Goal: Task Accomplishment & Management: Manage account settings

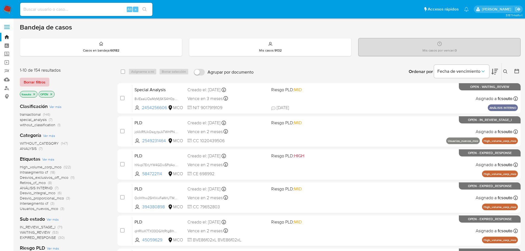
click at [38, 81] on span "Borrar filtros" at bounding box center [35, 82] width 22 height 8
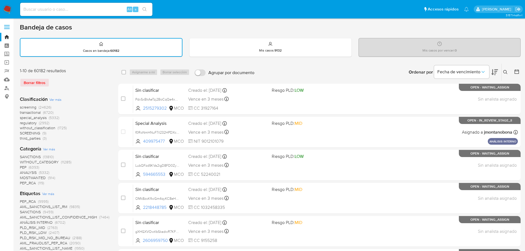
click at [506, 71] on icon at bounding box center [506, 72] width 4 height 4
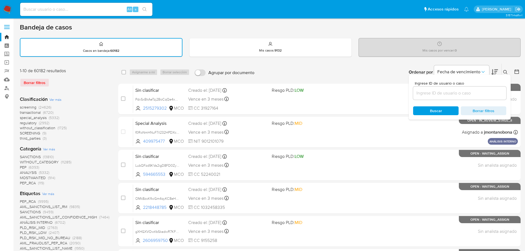
click at [442, 94] on input at bounding box center [459, 93] width 93 height 7
type input "cLsPAx9NUGuVsEgxVn2UtAup"
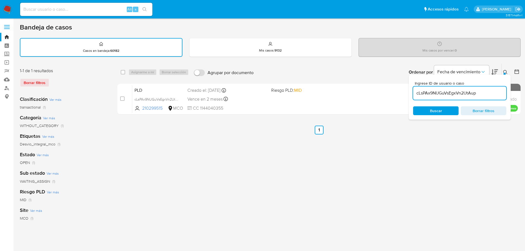
drag, startPoint x: 506, startPoint y: 74, endPoint x: 474, endPoint y: 85, distance: 34.6
click at [506, 74] on button at bounding box center [506, 72] width 9 height 7
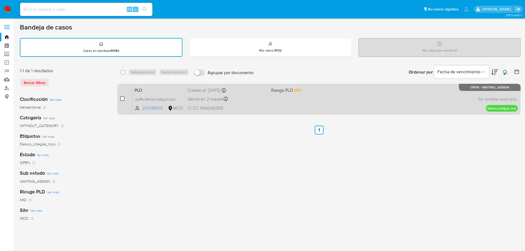
click at [123, 99] on input "checkbox" at bounding box center [122, 99] width 4 height 4
checkbox input "true"
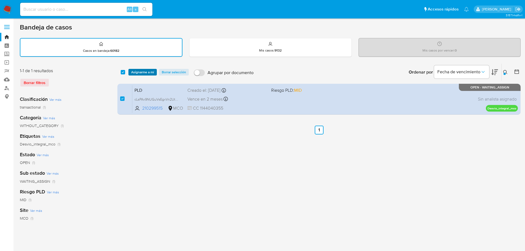
click at [145, 72] on span "Asignarme a mí" at bounding box center [142, 73] width 23 height 6
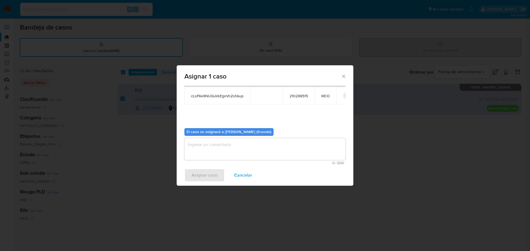
scroll to position [29, 0]
click at [246, 156] on textarea "assign-modal" at bounding box center [264, 148] width 161 height 22
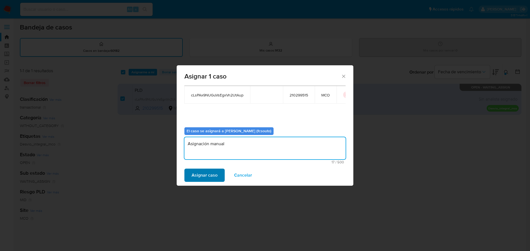
type textarea "Asignación manual"
click at [203, 177] on span "Asignar caso" at bounding box center [204, 175] width 26 height 12
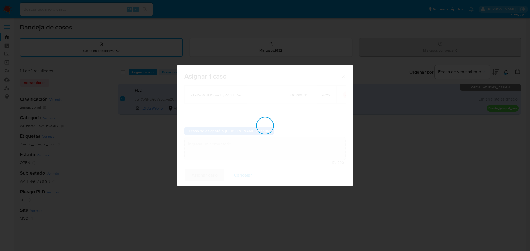
checkbox input "false"
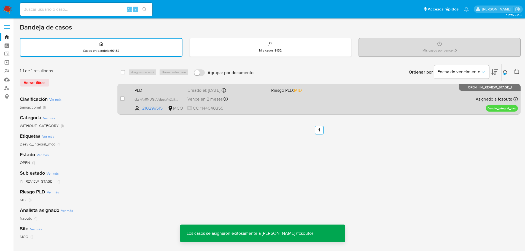
click at [248, 101] on div "Vence en 2 meses Vence el 10/11/2025 07:05:40" at bounding box center [227, 98] width 79 height 7
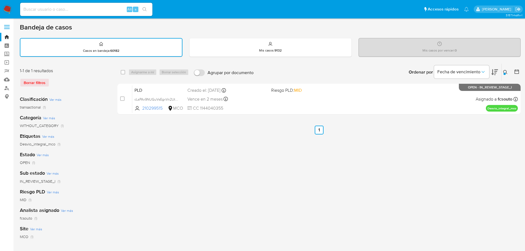
click at [506, 71] on icon at bounding box center [506, 72] width 4 height 4
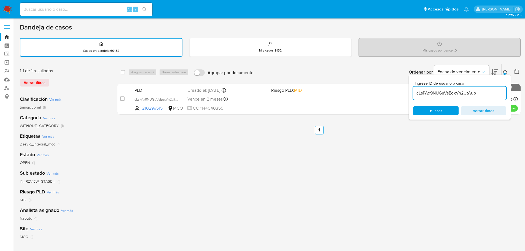
click at [440, 92] on input "cLsPAx9NUGuVsEgxVn2UtAup" at bounding box center [459, 93] width 93 height 7
type input "QpdCoSyhv9ibpnP0orhmflBG"
click at [508, 71] on button at bounding box center [506, 72] width 9 height 7
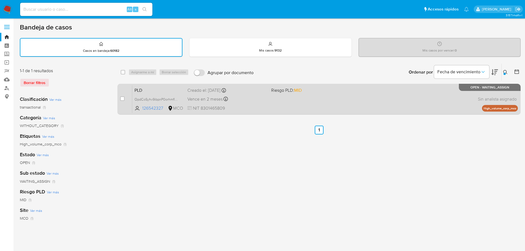
click at [119, 99] on div "case-item-checkbox No es posible asignar el caso PLD QpdCoSyhv9ibpnP0orhmflBG 1…" at bounding box center [318, 99] width 403 height 31
click at [122, 99] on input "checkbox" at bounding box center [122, 99] width 4 height 4
checkbox input "true"
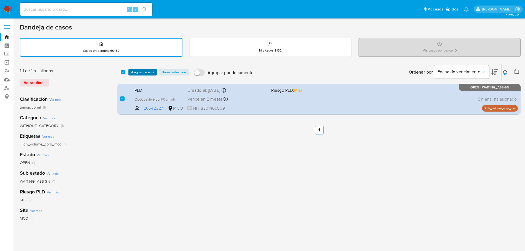
click at [142, 71] on span "Asignarme a mí" at bounding box center [142, 73] width 23 height 6
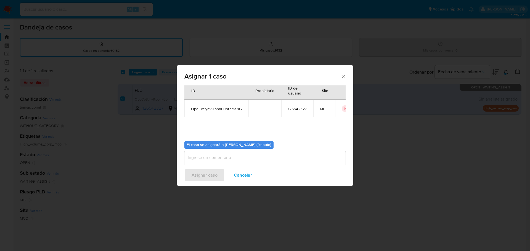
scroll to position [29, 0]
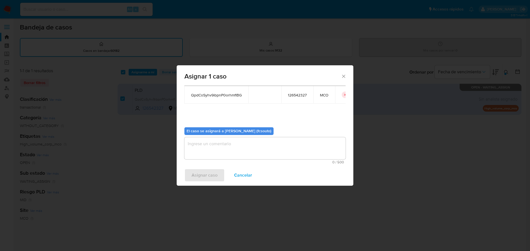
click at [251, 148] on textarea "assign-modal" at bounding box center [264, 148] width 161 height 22
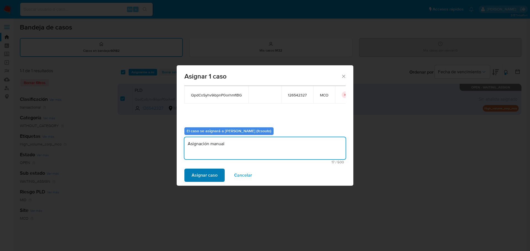
type textarea "Asignación manual"
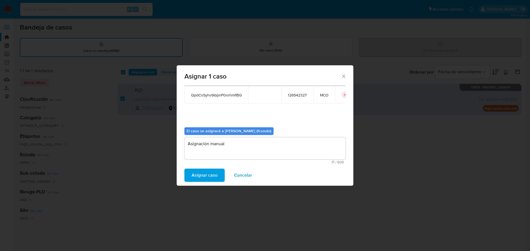
click at [210, 177] on span "Asignar caso" at bounding box center [204, 175] width 26 height 12
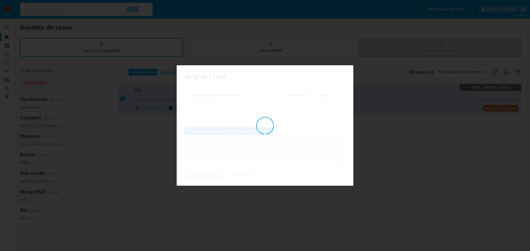
checkbox input "false"
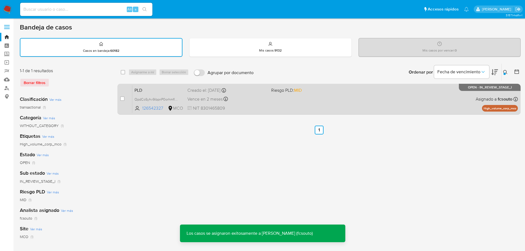
click at [255, 101] on div "Vence en 2 meses Vence el 10/11/2025 07:05:46" at bounding box center [227, 98] width 79 height 7
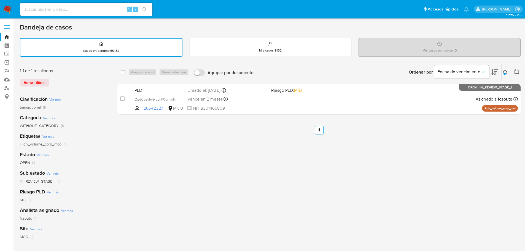
click at [504, 72] on icon at bounding box center [506, 72] width 4 height 4
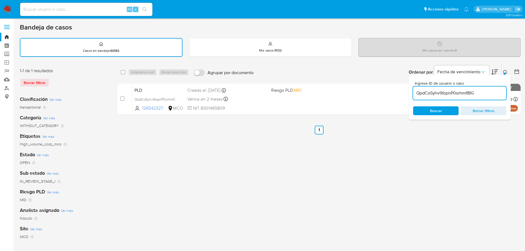
click at [446, 97] on div "QpdCoSyhv9ibpnP0orhmflBG" at bounding box center [459, 93] width 93 height 13
click at [447, 92] on input "QpdCoSyhv9ibpnP0orhmflBG" at bounding box center [459, 93] width 93 height 7
paste input "Px7Mf3BhRg41awaeBkSBNih3"
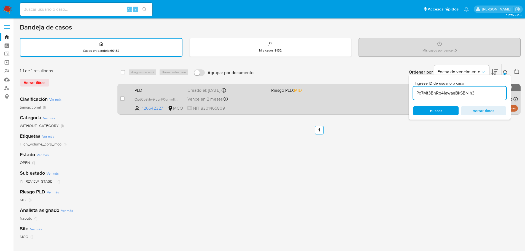
type input "Px7Mf3BhRg41awaeBkSBNih3"
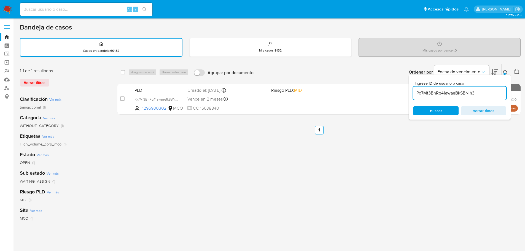
click at [504, 71] on icon at bounding box center [506, 72] width 4 height 4
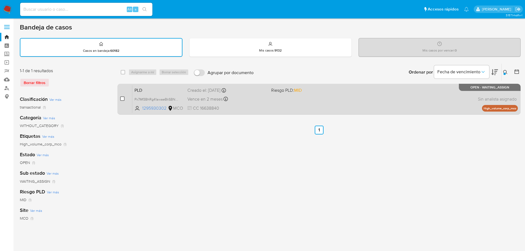
click at [121, 97] on input "checkbox" at bounding box center [122, 99] width 4 height 4
checkbox input "true"
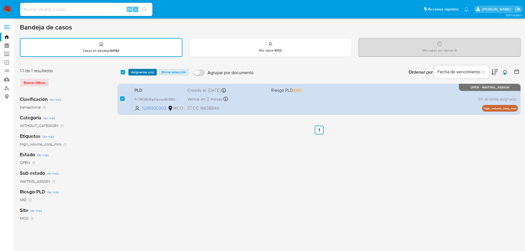
click at [138, 72] on span "Asignarme a mí" at bounding box center [142, 73] width 23 height 6
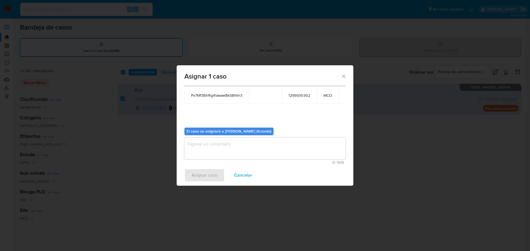
scroll to position [29, 0]
click at [238, 150] on textarea "assign-modal" at bounding box center [264, 148] width 161 height 22
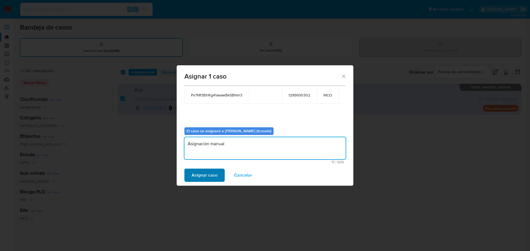
type textarea "Asignación manual"
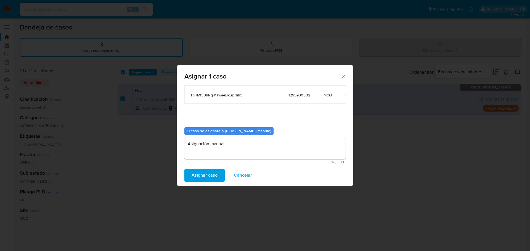
click at [207, 180] on span "Asignar caso" at bounding box center [204, 175] width 26 height 12
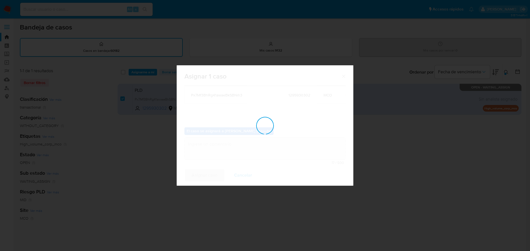
checkbox input "false"
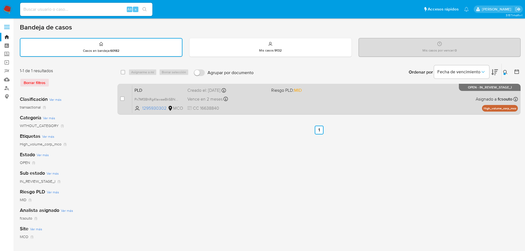
click at [255, 98] on div "Vence en 2 meses Vence el 10/11/2025 07:08:56" at bounding box center [227, 98] width 79 height 7
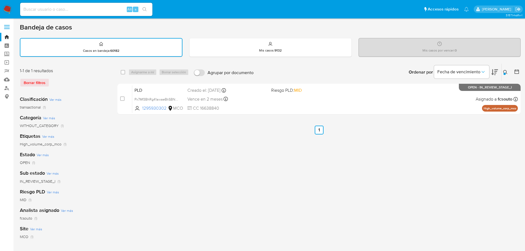
click at [503, 71] on button at bounding box center [506, 72] width 9 height 7
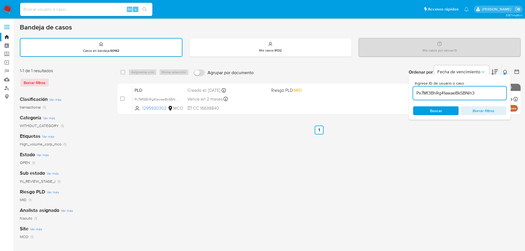
click at [434, 90] on input "Px7Mf3BhRg41awaeBkSBNih3" at bounding box center [459, 93] width 93 height 7
type input "sH6g336RNVIerejVOC4pcZun"
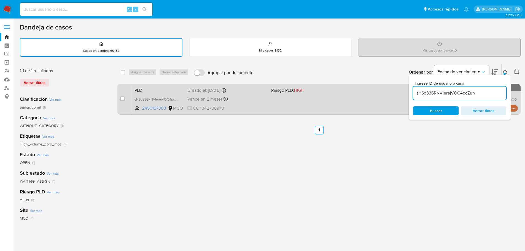
drag, startPoint x: 504, startPoint y: 72, endPoint x: 336, endPoint y: 99, distance: 170.7
click at [504, 73] on icon at bounding box center [506, 72] width 4 height 4
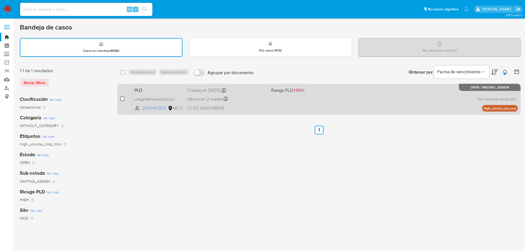
click at [124, 98] on input "checkbox" at bounding box center [122, 99] width 4 height 4
checkbox input "true"
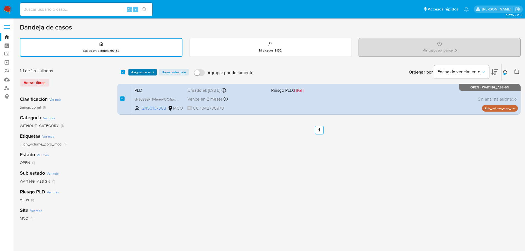
click at [143, 74] on span "Asignarme a mí" at bounding box center [142, 73] width 23 height 6
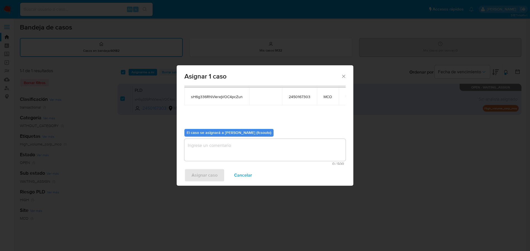
scroll to position [29, 0]
click at [259, 152] on textarea "assign-modal" at bounding box center [264, 148] width 161 height 22
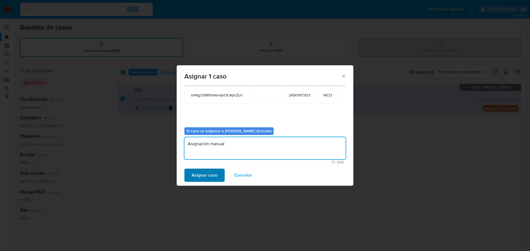
type textarea "Asignación manual"
click at [220, 172] on button "Asignar caso" at bounding box center [204, 175] width 40 height 13
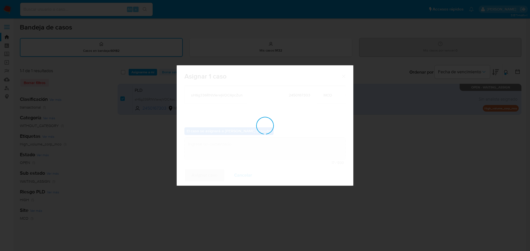
checkbox input "false"
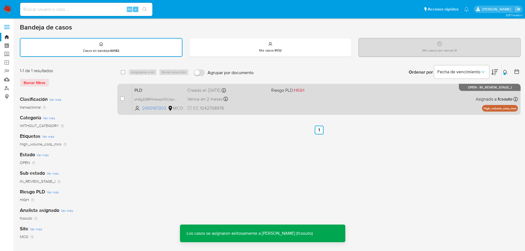
click at [273, 98] on div "PLD sH6g336RNVIerejVOC4pcZun 2450167303 MCO Riesgo PLD: HIGH Creado el: 12/08/2…" at bounding box center [325, 99] width 386 height 28
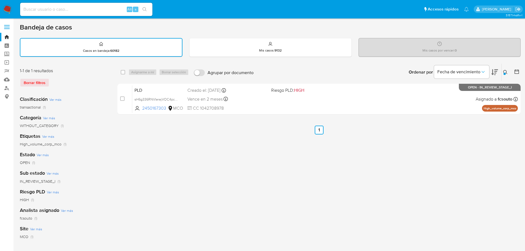
click at [505, 74] on div at bounding box center [505, 74] width 2 height 2
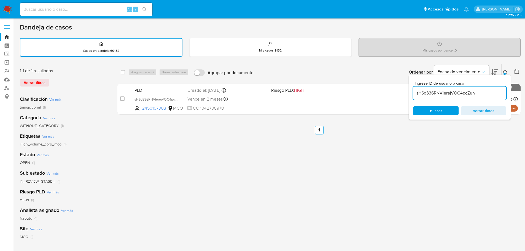
click at [452, 91] on input "sH6g336RNVIerejVOC4pcZun" at bounding box center [459, 93] width 93 height 7
type input "RJeAtr0iCAOZgMKxvzv3Vank"
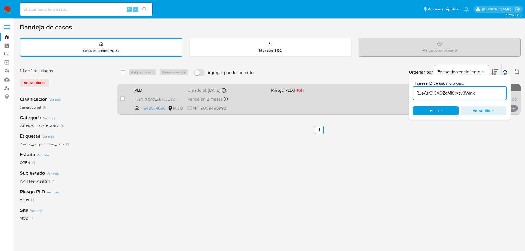
drag, startPoint x: 506, startPoint y: 70, endPoint x: 343, endPoint y: 97, distance: 164.9
click at [505, 71] on button at bounding box center [506, 72] width 9 height 7
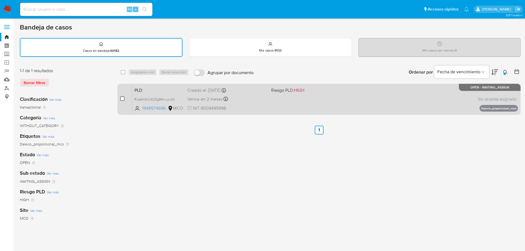
click at [122, 97] on input "checkbox" at bounding box center [122, 99] width 4 height 4
checkbox input "true"
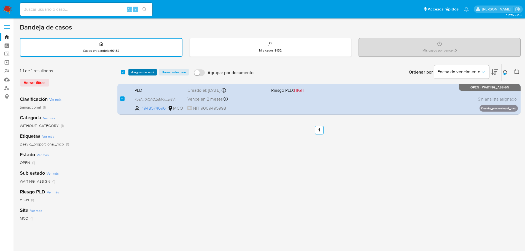
click at [137, 71] on span "Asignarme a mí" at bounding box center [142, 73] width 23 height 6
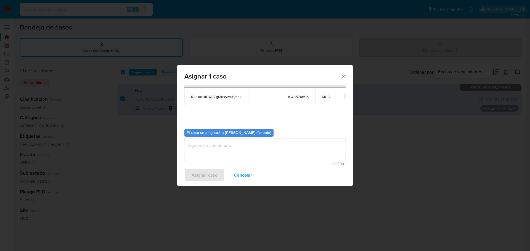
scroll to position [29, 0]
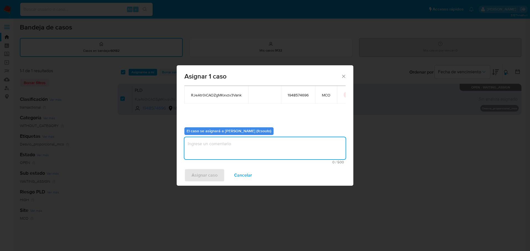
click at [268, 153] on textarea "assign-modal" at bounding box center [264, 148] width 161 height 22
type textarea "Asignación manual"
click at [202, 174] on span "Asignar caso" at bounding box center [204, 175] width 26 height 12
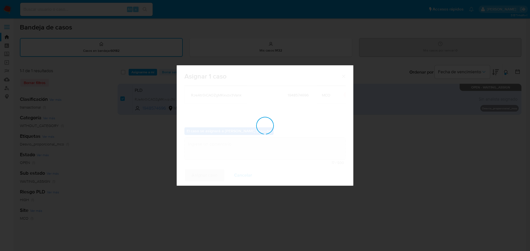
checkbox input "false"
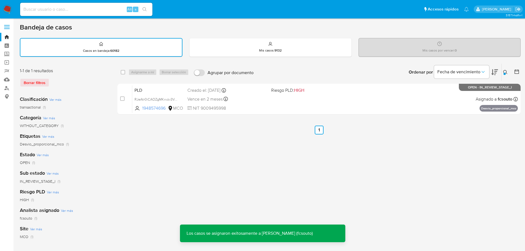
click at [243, 98] on div "Vence en 2 meses Vence el 10/11/2025 07:06:54" at bounding box center [227, 98] width 79 height 7
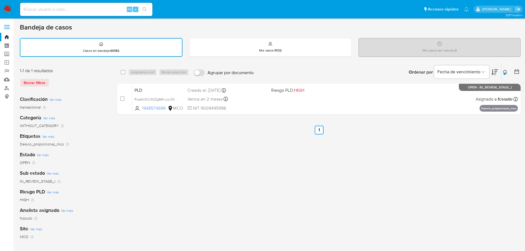
click at [507, 71] on icon at bounding box center [506, 72] width 4 height 4
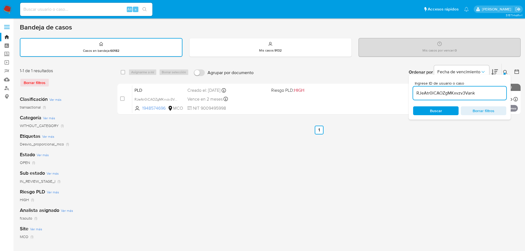
click at [430, 95] on input "RJeAtr0iCAOZgMKxvzv3Vank" at bounding box center [459, 93] width 93 height 7
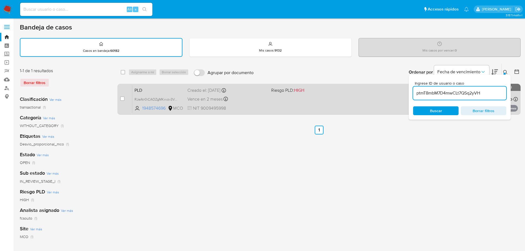
type input "ptmT8mbM7D4mwCLt7QSq2yVH"
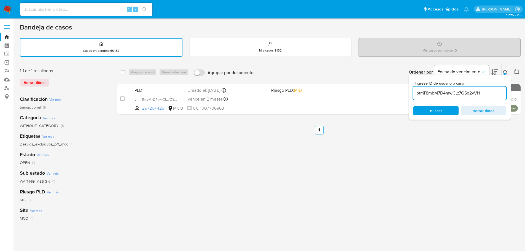
click at [506, 70] on icon at bounding box center [506, 72] width 4 height 4
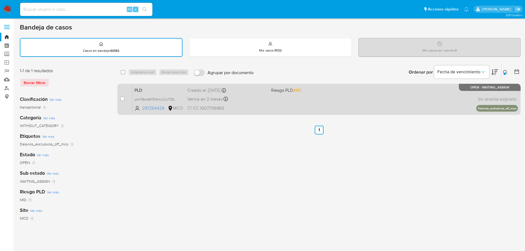
click at [120, 101] on div "case-item-checkbox No es posible asignar el caso PLD ptmT8mbM7D4mwCLt7QSq2yVH 2…" at bounding box center [318, 99] width 403 height 31
click at [122, 99] on input "checkbox" at bounding box center [122, 99] width 4 height 4
checkbox input "true"
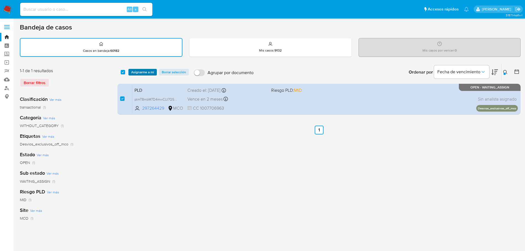
click at [145, 71] on span "Asignarme a mí" at bounding box center [142, 73] width 23 height 6
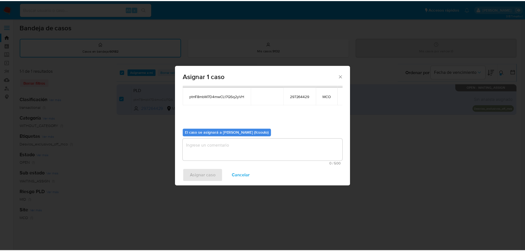
scroll to position [29, 0]
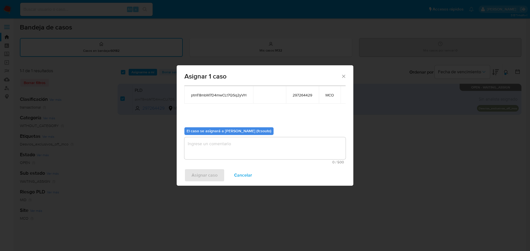
click at [221, 154] on textarea "assign-modal" at bounding box center [264, 148] width 161 height 22
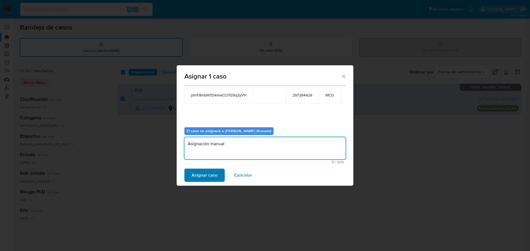
type textarea "Asignación manual"
click at [214, 180] on span "Asignar caso" at bounding box center [204, 175] width 26 height 12
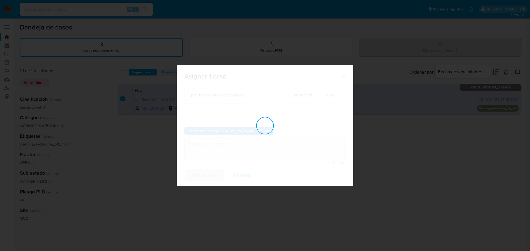
checkbox input "false"
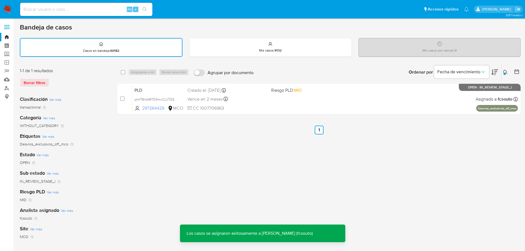
click at [257, 106] on span "CC 1007706963" at bounding box center [227, 108] width 79 height 6
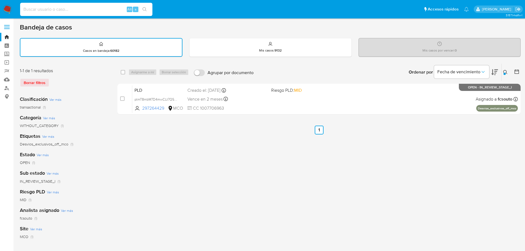
click at [78, 10] on input at bounding box center [86, 9] width 132 height 7
paste input "8vIEaaUOaMzMj6K54H0pOIgo"
type input "8vIEaaUOaMzMj6K54H0pOIgo"
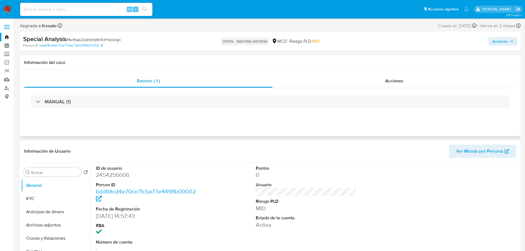
select select "10"
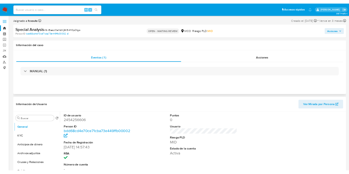
scroll to position [28, 0]
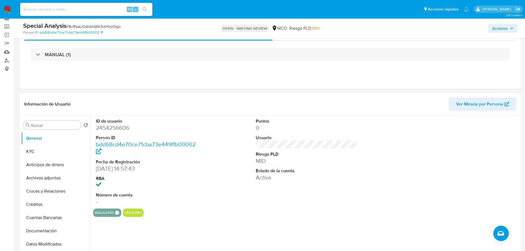
click at [122, 126] on dd "2454256606" at bounding box center [146, 128] width 101 height 8
copy dd "2454256606"
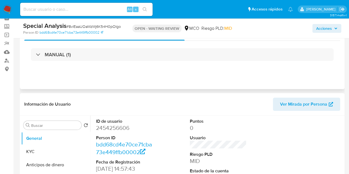
click at [148, 87] on div "Eventos ( 1 ) Acciones MANUAL (1)" at bounding box center [182, 56] width 325 height 66
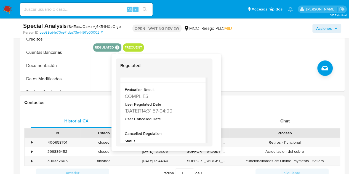
scroll to position [0, 0]
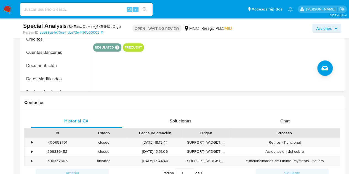
drag, startPoint x: 128, startPoint y: 89, endPoint x: 153, endPoint y: 91, distance: 25.2
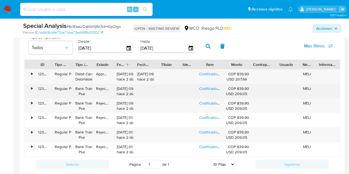
scroll to position [579, 0]
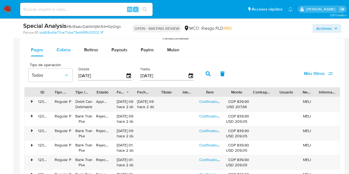
click at [66, 44] on div "Cobros" at bounding box center [64, 49] width 14 height 13
select select "10"
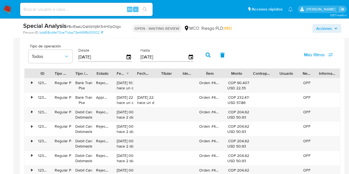
scroll to position [607, 0]
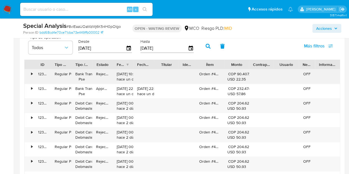
drag, startPoint x: 116, startPoint y: 76, endPoint x: 131, endPoint y: 82, distance: 15.9
click at [131, 82] on div "28/08/2025 10:03:29 hace un día" at bounding box center [123, 77] width 21 height 14
drag, startPoint x: 116, startPoint y: 86, endPoint x: 130, endPoint y: 99, distance: 19.5
click at [132, 90] on div "27/08/2025 22:27:54 hace un día" at bounding box center [123, 91] width 21 height 14
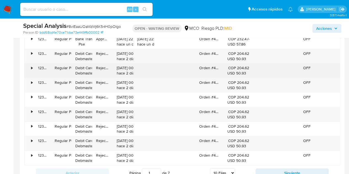
scroll to position [662, 0]
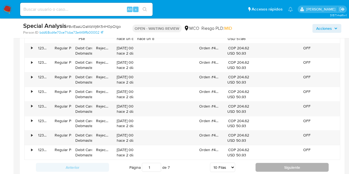
click at [292, 166] on button "Siguiente" at bounding box center [291, 167] width 73 height 9
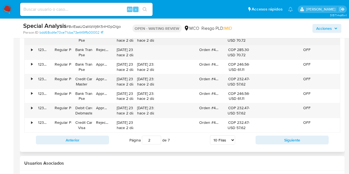
scroll to position [690, 0]
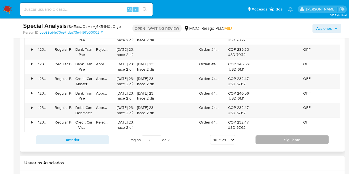
click at [266, 136] on button "Siguiente" at bounding box center [291, 139] width 73 height 9
type input "3"
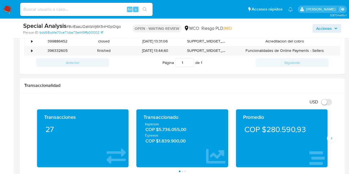
scroll to position [110, 0]
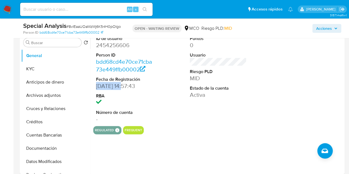
drag, startPoint x: 97, startPoint y: 85, endPoint x: 124, endPoint y: 85, distance: 27.6
click at [124, 85] on dd "21/05/2025 14:57:43" at bounding box center [124, 86] width 57 height 8
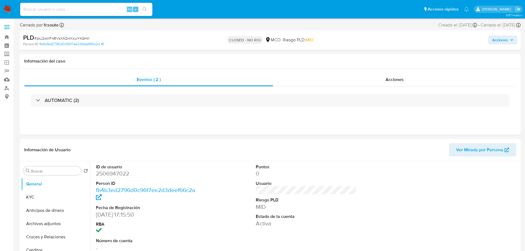
select select "10"
drag, startPoint x: 506, startPoint y: 40, endPoint x: 495, endPoint y: 44, distance: 11.3
click at [506, 40] on span "Acciones" at bounding box center [501, 40] width 16 height 9
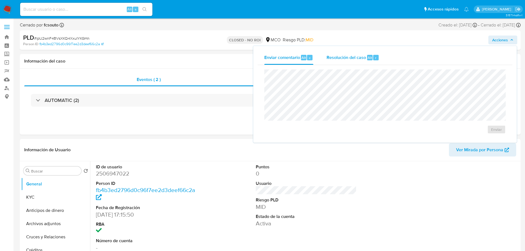
click at [322, 59] on button "Resolución del caso Alt r" at bounding box center [353, 57] width 66 height 14
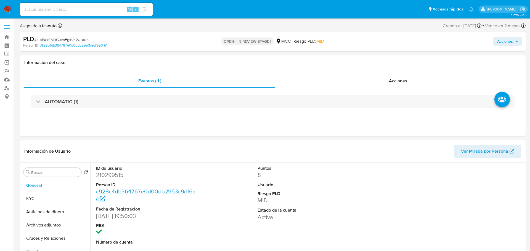
select select "10"
drag, startPoint x: 508, startPoint y: 42, endPoint x: 506, endPoint y: 44, distance: 3.0
click at [508, 43] on span "Acciones" at bounding box center [503, 42] width 21 height 8
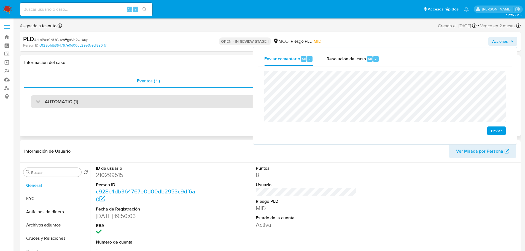
click at [164, 106] on div "AUTOMATIC (1)" at bounding box center [270, 101] width 479 height 13
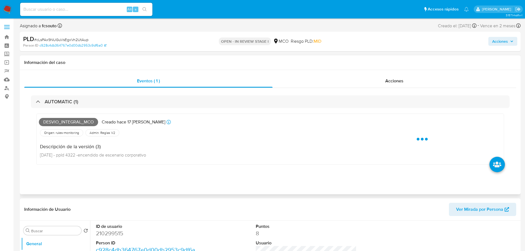
click at [81, 121] on span "Desvio_integral_mco" at bounding box center [68, 122] width 59 height 8
copy span "Desvio_integral_mco"
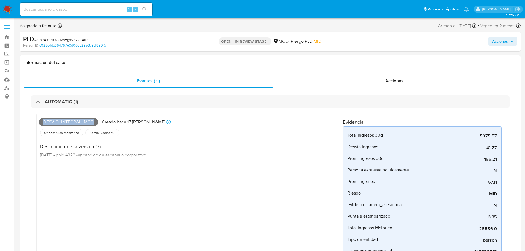
click at [501, 41] on span "Acciones" at bounding box center [501, 41] width 16 height 9
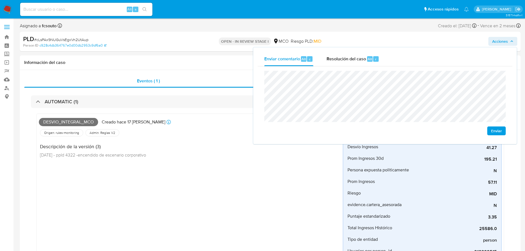
drag, startPoint x: 150, startPoint y: 106, endPoint x: 58, endPoint y: 150, distance: 102.1
click at [148, 107] on div "AUTOMATIC (1)" at bounding box center [270, 101] width 479 height 13
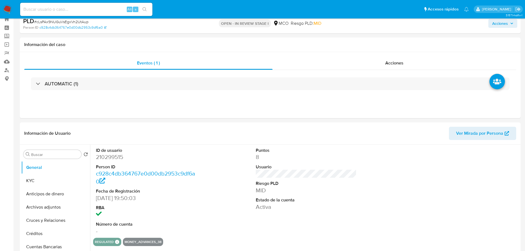
scroll to position [28, 0]
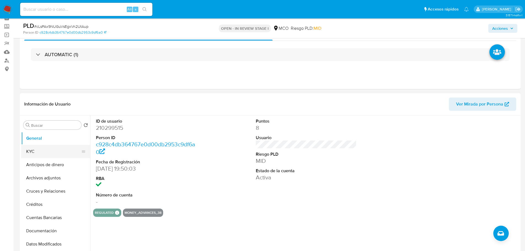
click at [48, 149] on button "KYC" at bounding box center [53, 151] width 65 height 13
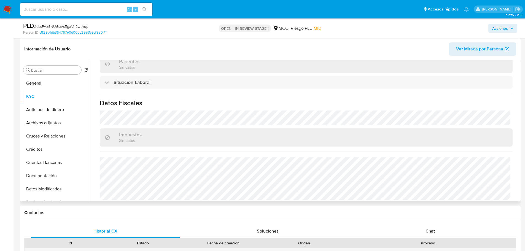
scroll to position [280, 0]
drag, startPoint x: 505, startPoint y: 29, endPoint x: 498, endPoint y: 33, distance: 8.5
click at [505, 29] on span "Acciones" at bounding box center [501, 28] width 16 height 9
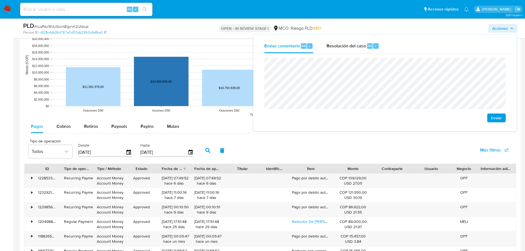
scroll to position [579, 0]
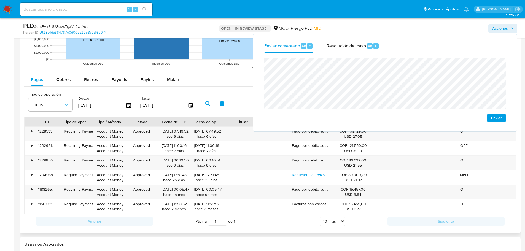
click at [62, 70] on rect at bounding box center [270, 18] width 492 height 110
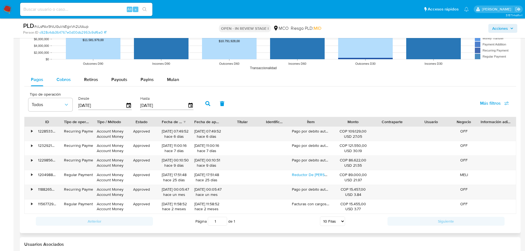
click at [68, 76] on div "Cobros" at bounding box center [64, 79] width 14 height 13
select select "10"
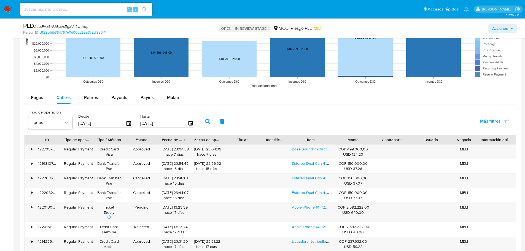
scroll to position [552, 0]
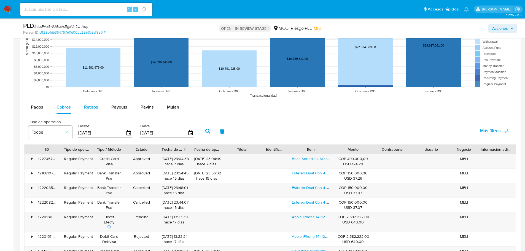
click at [86, 110] on span "Retiros" at bounding box center [91, 107] width 14 height 6
select select "10"
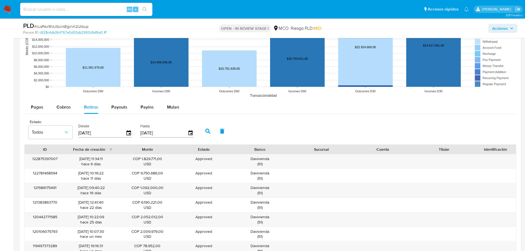
scroll to position [579, 0]
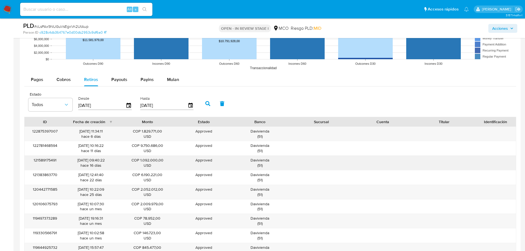
click at [258, 160] on div "Davivienda ( 51 )" at bounding box center [260, 163] width 54 height 10
click at [499, 29] on span "Acciones" at bounding box center [501, 28] width 16 height 9
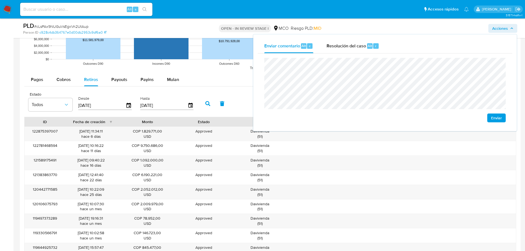
click at [68, 85] on div "Cobros" at bounding box center [64, 79] width 14 height 13
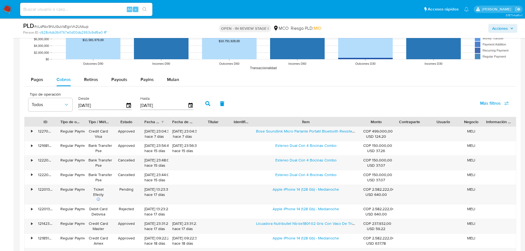
drag, startPoint x: 336, startPoint y: 123, endPoint x: 397, endPoint y: 124, distance: 61.5
click at [397, 124] on div "ID Tipo de operación Tipo / Método Estado Fecha de creación Fecha de aprobación…" at bounding box center [271, 121] width 492 height 9
drag, startPoint x: 255, startPoint y: 132, endPoint x: 321, endPoint y: 138, distance: 66.2
click at [321, 138] on div "Bose Soundlink Micro Parlante Portatil Bluetooth Resistente Al Agua Certificaci…" at bounding box center [305, 134] width 107 height 14
click at [506, 30] on span "Acciones" at bounding box center [501, 28] width 16 height 9
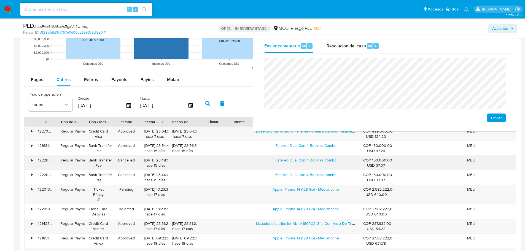
drag, startPoint x: 274, startPoint y: 159, endPoint x: 343, endPoint y: 160, distance: 68.7
click at [343, 160] on div "Estereo Dual Con 4 Bocinas Combo" at bounding box center [305, 163] width 107 height 14
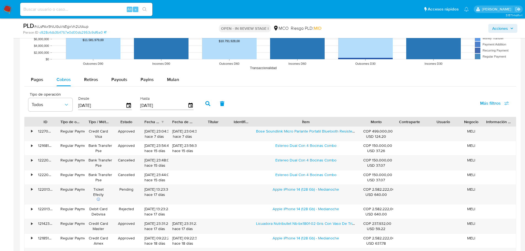
drag, startPoint x: 507, startPoint y: 26, endPoint x: 502, endPoint y: 32, distance: 8.0
click at [506, 28] on span "Acciones" at bounding box center [501, 28] width 16 height 9
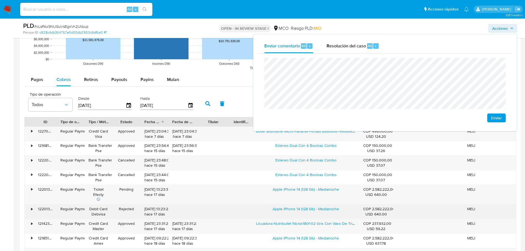
drag, startPoint x: 273, startPoint y: 209, endPoint x: 343, endPoint y: 205, distance: 70.2
click at [343, 205] on div "Apple iPhone 14 (128 Gb) - Medianoche" at bounding box center [305, 212] width 107 height 14
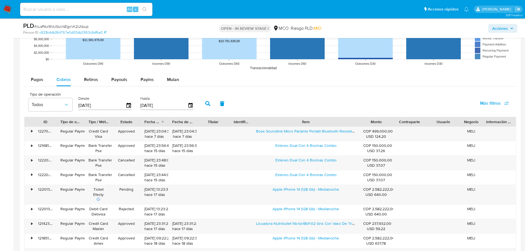
click at [494, 30] on span "Acciones" at bounding box center [501, 28] width 16 height 9
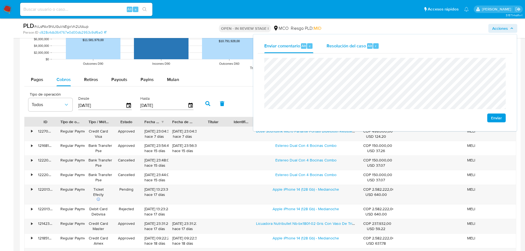
drag, startPoint x: 347, startPoint y: 41, endPoint x: 343, endPoint y: 52, distance: 12.3
click at [347, 41] on div "Resolución del caso Alt r" at bounding box center [353, 46] width 53 height 14
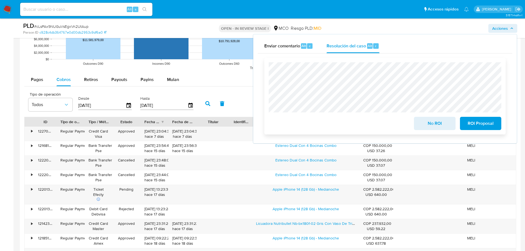
click at [434, 123] on span "No ROI" at bounding box center [434, 123] width 27 height 12
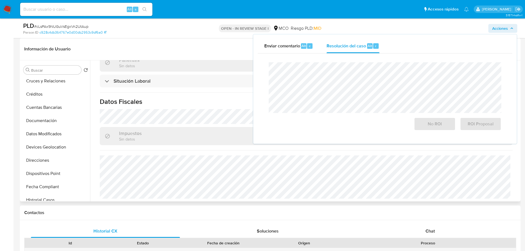
scroll to position [111, 0]
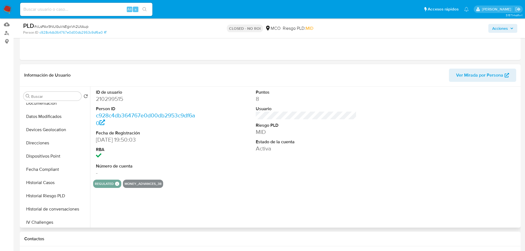
scroll to position [233, 0]
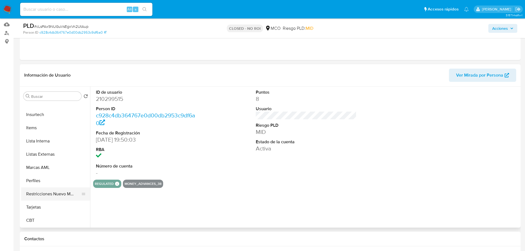
select select "10"
click at [58, 196] on button "Restricciones Nuevo Mundo" at bounding box center [53, 194] width 65 height 13
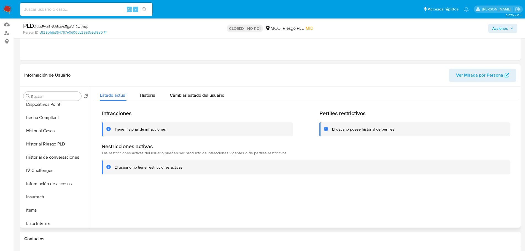
scroll to position [150, 0]
click at [59, 131] on button "Historial Casos" at bounding box center [53, 131] width 65 height 13
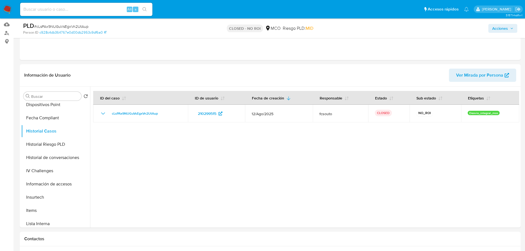
click at [503, 29] on span "Acciones" at bounding box center [501, 28] width 16 height 9
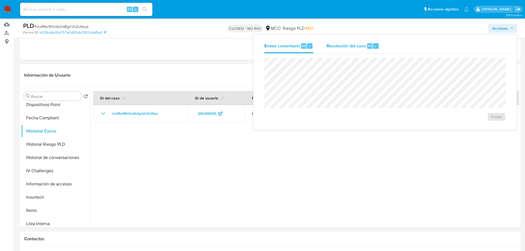
drag, startPoint x: 344, startPoint y: 50, endPoint x: 334, endPoint y: 54, distance: 10.8
click at [344, 50] on div "Resolución del caso Alt r" at bounding box center [353, 46] width 53 height 14
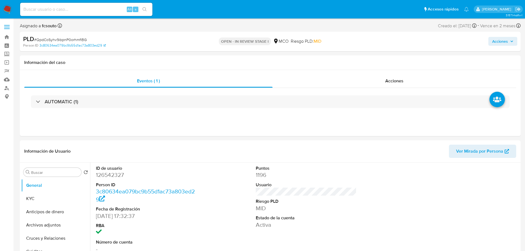
select select "10"
drag, startPoint x: 505, startPoint y: 41, endPoint x: 487, endPoint y: 46, distance: 18.6
click at [504, 41] on span "Acciones" at bounding box center [501, 41] width 16 height 9
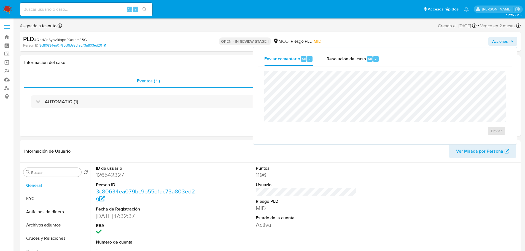
click at [351, 63] on div "Resolución del caso Alt r" at bounding box center [353, 59] width 53 height 14
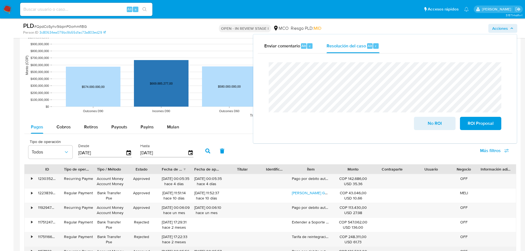
scroll to position [607, 0]
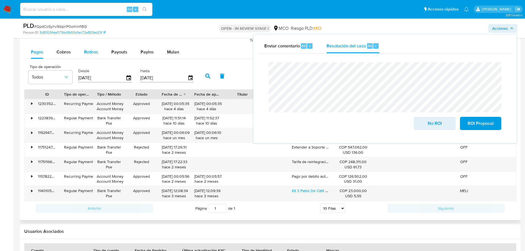
click at [88, 53] on span "Retiros" at bounding box center [91, 52] width 14 height 6
select select "10"
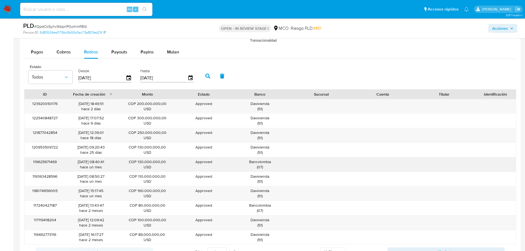
click at [264, 163] on div "Bancolombia ( 07 )" at bounding box center [260, 164] width 54 height 10
click at [505, 28] on span "Acciones" at bounding box center [501, 28] width 16 height 9
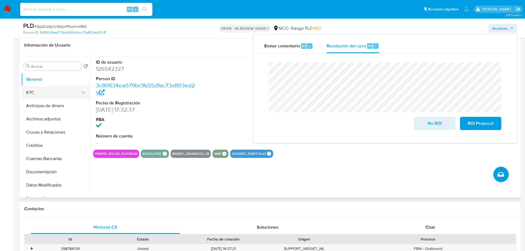
scroll to position [83, 0]
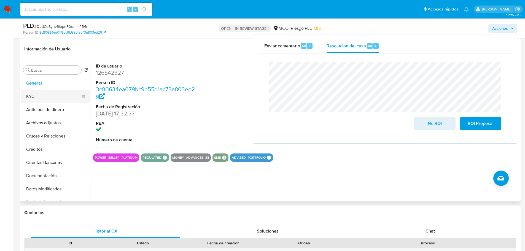
click at [38, 92] on button "KYC" at bounding box center [53, 96] width 65 height 13
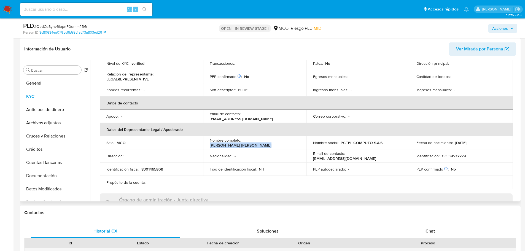
drag, startPoint x: 292, startPoint y: 144, endPoint x: 243, endPoint y: 144, distance: 48.8
click at [243, 144] on div "Nombre completo : Ana Rosario Ariza Gutierrez" at bounding box center [255, 143] width 90 height 10
copy p "Ana Rosario Ariza Gutierrez"
drag, startPoint x: 499, startPoint y: 30, endPoint x: 490, endPoint y: 33, distance: 9.4
click at [498, 31] on span "Acciones" at bounding box center [501, 28] width 16 height 9
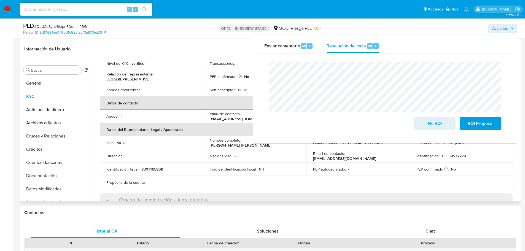
scroll to position [55, 0]
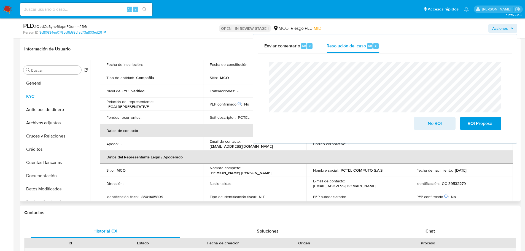
click at [457, 185] on p "CC 39532279" at bounding box center [454, 183] width 24 height 5
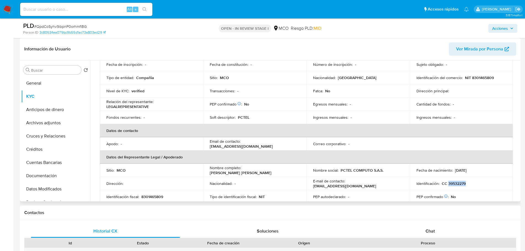
click at [457, 185] on p "CC 39532279" at bounding box center [454, 183] width 24 height 5
copy p "39532279"
click at [503, 27] on span "Acciones" at bounding box center [501, 28] width 16 height 9
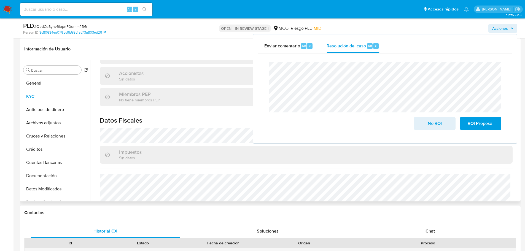
scroll to position [351, 0]
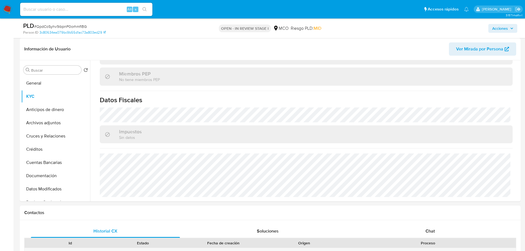
click at [496, 30] on span "Acciones" at bounding box center [501, 28] width 16 height 9
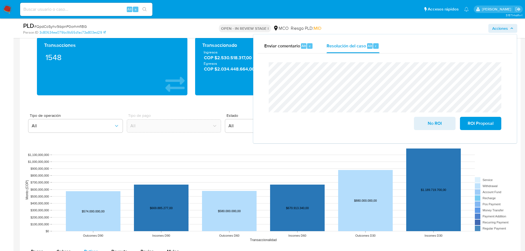
scroll to position [524, 0]
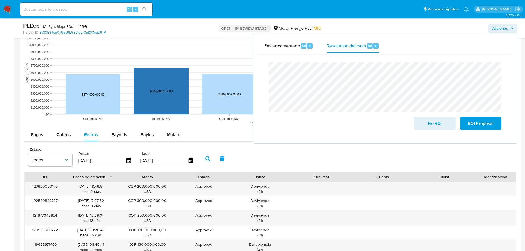
drag, startPoint x: 61, startPoint y: 135, endPoint x: 15, endPoint y: 136, distance: 45.5
click at [61, 135] on span "Cobros" at bounding box center [64, 135] width 14 height 6
select select "10"
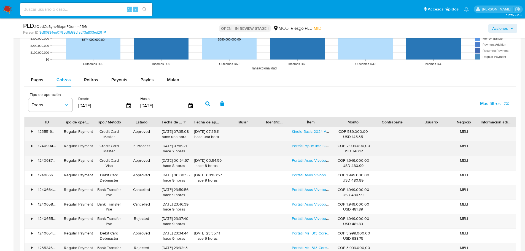
scroll to position [579, 0]
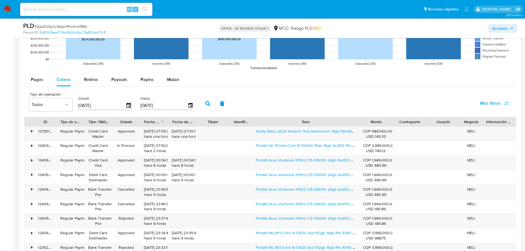
drag, startPoint x: 339, startPoint y: 122, endPoint x: 402, endPoint y: 121, distance: 62.9
click at [402, 121] on div "ID Tipo de operación Tipo / Método Estado Fecha de creación Fecha de aprobación…" at bounding box center [271, 121] width 492 height 9
drag, startPoint x: 260, startPoint y: 137, endPoint x: 336, endPoint y: 131, distance: 76.4
click at [328, 135] on div "Kindle Basic 2024 Amazon 11va Generacion 16gb Pantalla 6 Color Verde Claro" at bounding box center [305, 134] width 109 height 14
click at [507, 25] on span "Acciones" at bounding box center [501, 28] width 16 height 9
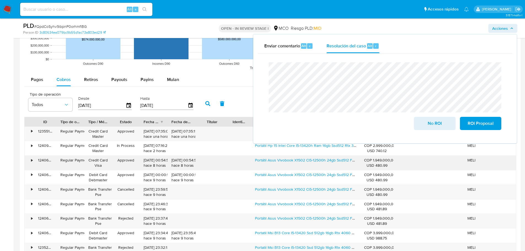
drag, startPoint x: 254, startPoint y: 162, endPoint x: 335, endPoint y: 165, distance: 81.4
click at [335, 165] on div "Portátil Asus Vivobook X1502 Ci5-12500h 24gb Ssd512 Fhd15.6 Color Quiet Blue" at bounding box center [305, 163] width 109 height 14
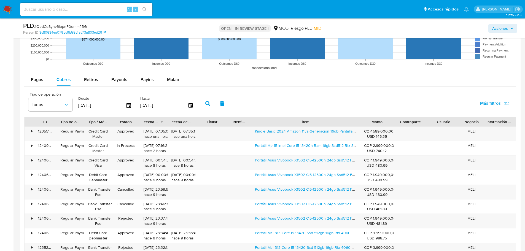
click at [494, 26] on span "Acciones" at bounding box center [501, 28] width 16 height 9
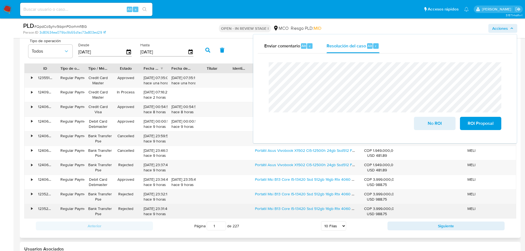
scroll to position [634, 0]
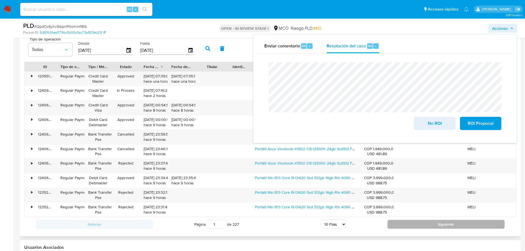
click at [426, 227] on button "Siguiente" at bounding box center [446, 224] width 117 height 9
type input "2"
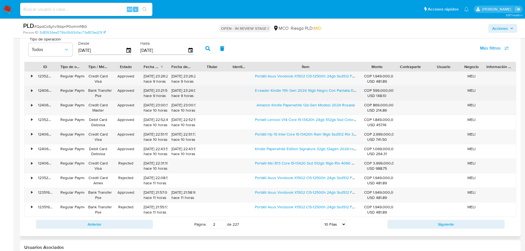
drag, startPoint x: 251, startPoint y: 90, endPoint x: 326, endPoint y: 100, distance: 75.7
click at [326, 100] on div "E-reader Kindle 11th Gen 2024 16gb Negro Con Pantalla De 6" at bounding box center [305, 93] width 109 height 14
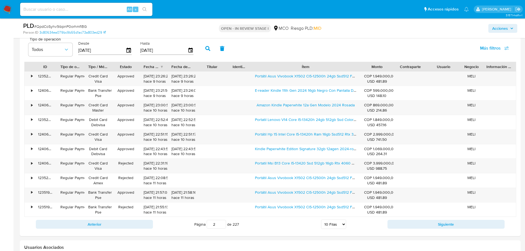
drag, startPoint x: 501, startPoint y: 31, endPoint x: 497, endPoint y: 33, distance: 4.6
click at [501, 31] on span "Acciones" at bounding box center [501, 28] width 16 height 9
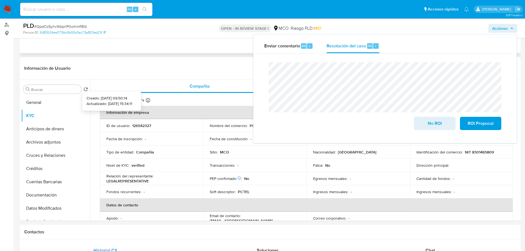
scroll to position [0, 0]
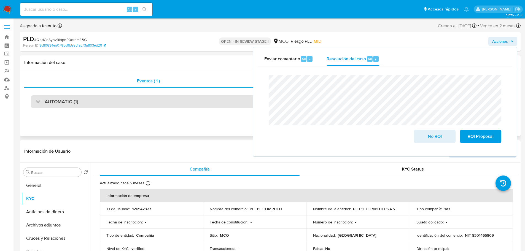
drag, startPoint x: 155, startPoint y: 98, endPoint x: 121, endPoint y: 107, distance: 34.7
click at [154, 99] on div "AUTOMATIC (1)" at bounding box center [270, 101] width 479 height 13
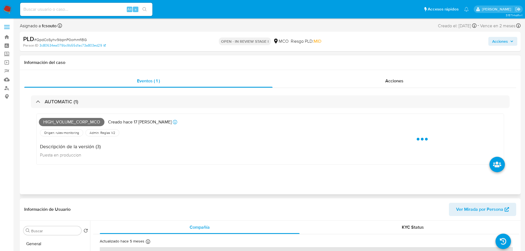
click at [73, 122] on span "High_volume_corp_mco" at bounding box center [72, 122] width 66 height 8
copy span "High_volume_corp_mco"
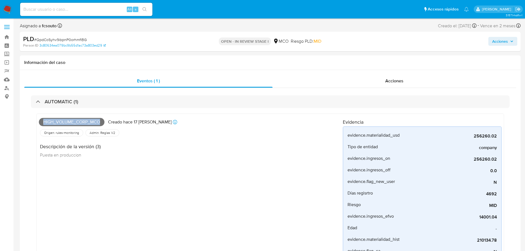
click at [504, 43] on span "Acciones" at bounding box center [501, 41] width 16 height 9
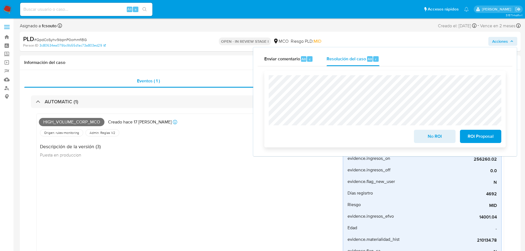
click at [443, 138] on span "No ROI" at bounding box center [434, 136] width 27 height 12
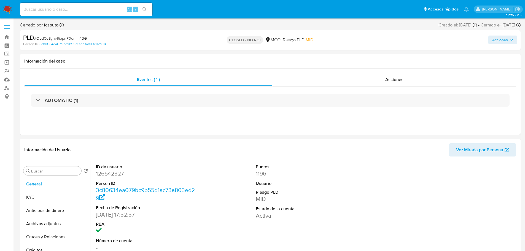
select select "10"
click at [507, 37] on span "Acciones" at bounding box center [501, 40] width 16 height 9
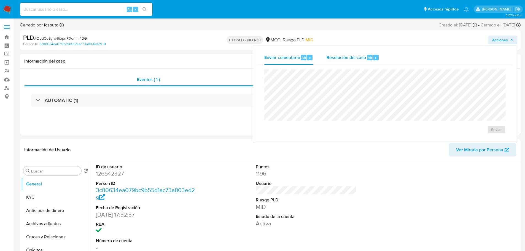
drag, startPoint x: 347, startPoint y: 61, endPoint x: 341, endPoint y: 63, distance: 6.0
click at [346, 62] on div "Resolución del caso Alt r" at bounding box center [353, 57] width 53 height 14
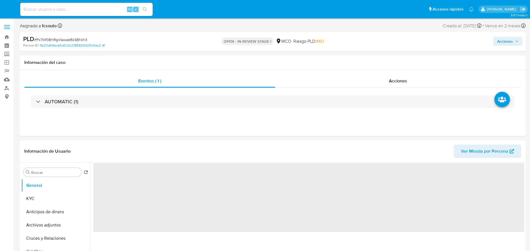
select select "10"
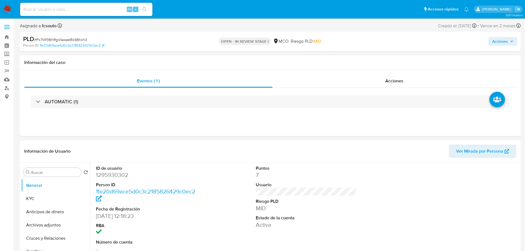
click at [501, 43] on span "Acciones" at bounding box center [501, 41] width 16 height 9
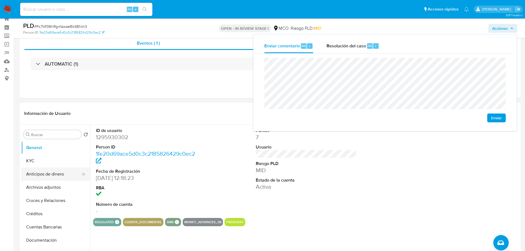
scroll to position [28, 0]
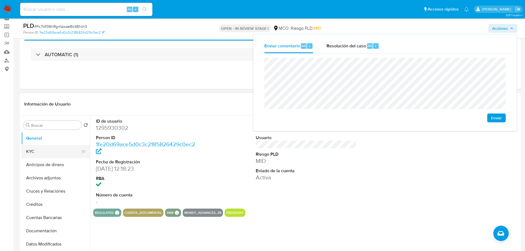
click at [41, 150] on button "KYC" at bounding box center [53, 151] width 65 height 13
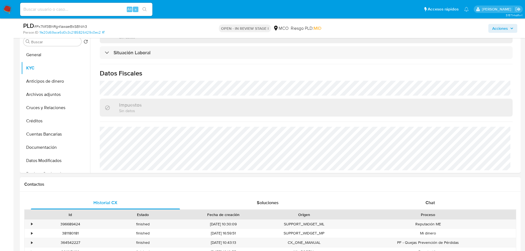
scroll to position [138, 0]
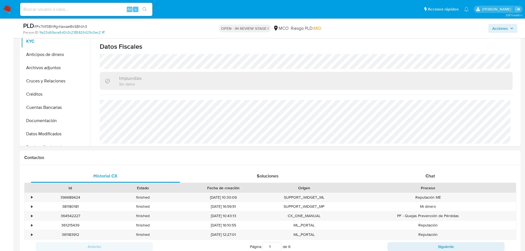
click at [513, 28] on icon "button" at bounding box center [512, 28] width 2 height 1
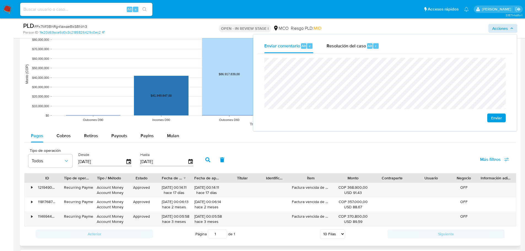
scroll to position [607, 0]
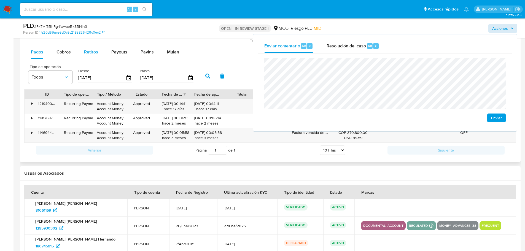
click at [90, 53] on span "Retiros" at bounding box center [91, 52] width 14 height 6
select select "10"
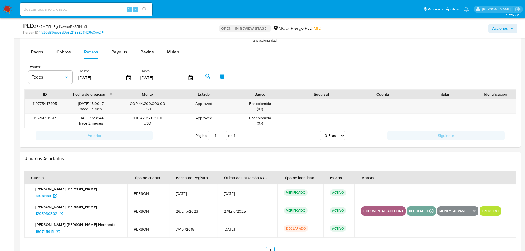
drag, startPoint x: 509, startPoint y: 29, endPoint x: 496, endPoint y: 33, distance: 12.6
click at [507, 30] on span "Acciones" at bounding box center [503, 29] width 21 height 8
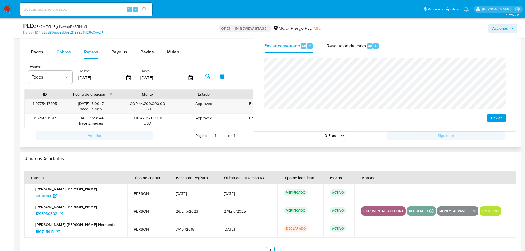
click at [54, 58] on button "Cobros" at bounding box center [64, 52] width 28 height 13
select select "10"
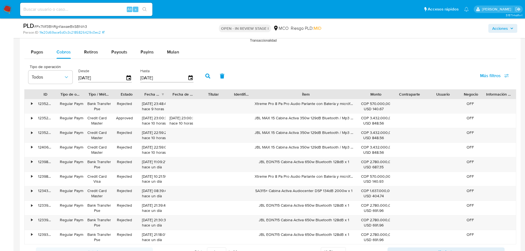
drag, startPoint x: 335, startPoint y: 97, endPoint x: 403, endPoint y: 89, distance: 68.7
click at [407, 88] on div "Tipo de operación Todos Desde [DATE] Hasta [DATE] Más filtros ID Tipo de operac…" at bounding box center [270, 161] width 492 height 198
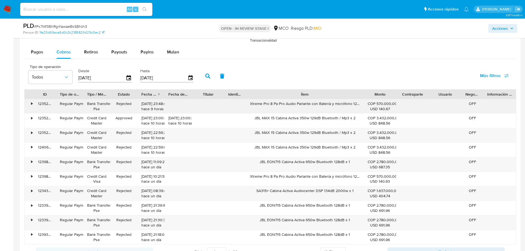
click at [311, 105] on div "Xtreme Pro 8 Pa Pro Audio Parlante con Batería y micrófono 120w BT USB 3Ch x 1" at bounding box center [304, 106] width 117 height 14
drag, startPoint x: 250, startPoint y: 105, endPoint x: 351, endPoint y: 102, distance: 100.1
click at [351, 102] on div "Xtreme Pro 8 Pa Pro Audio Parlante con Batería y micrófono 120w BT USB 3Ch x 1" at bounding box center [304, 106] width 117 height 14
click at [502, 27] on span "Acciones" at bounding box center [501, 28] width 16 height 9
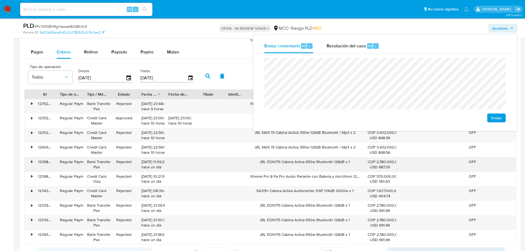
click at [261, 162] on div "JBL EON715 Cabina Activa 650w Bluetooth 128dB x 1" at bounding box center [304, 164] width 117 height 14
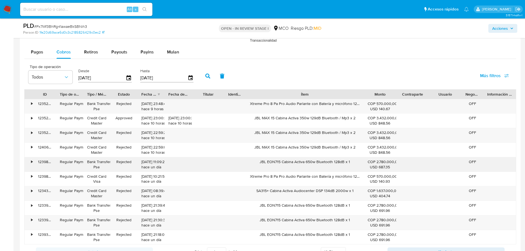
drag, startPoint x: 259, startPoint y: 162, endPoint x: 334, endPoint y: 161, distance: 75.0
click at [334, 161] on div "JBL EON715 Cabina Activa 650w Bluetooth 128dB x 1" at bounding box center [304, 164] width 117 height 14
drag, startPoint x: 511, startPoint y: 23, endPoint x: 509, endPoint y: 27, distance: 3.9
click at [510, 26] on div "Acciones" at bounding box center [435, 28] width 163 height 13
click at [509, 27] on span "Acciones" at bounding box center [503, 29] width 21 height 8
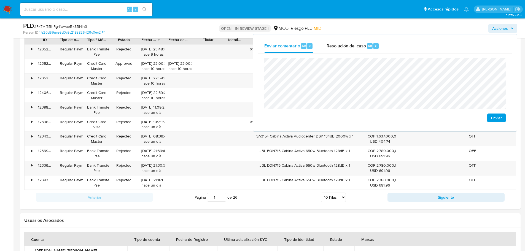
scroll to position [662, 0]
click at [408, 198] on button "Siguiente" at bounding box center [446, 197] width 117 height 9
type input "2"
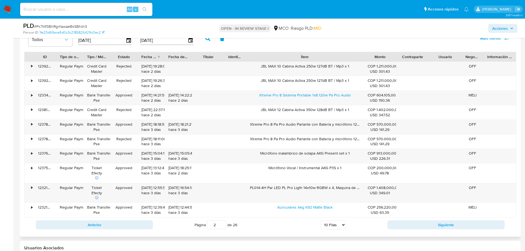
scroll to position [634, 0]
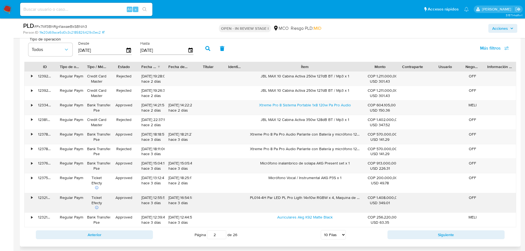
drag, startPoint x: 248, startPoint y: 199, endPoint x: 332, endPoint y: 199, distance: 83.6
click at [332, 199] on div "PL014-4H Par LED PL Pro Ligth 14x10w RGBW x 4, Maquina de humo F1500L PL Pro Li…" at bounding box center [304, 203] width 117 height 20
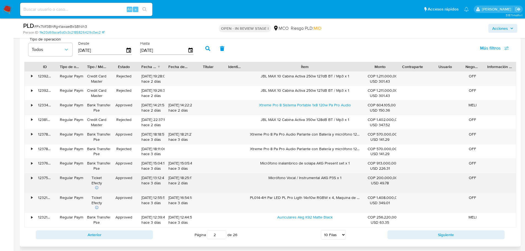
drag, startPoint x: 268, startPoint y: 179, endPoint x: 344, endPoint y: 180, distance: 75.9
click at [344, 180] on div "Micrófono Vocal / Instrumental AKG P3S x 1" at bounding box center [304, 183] width 117 height 20
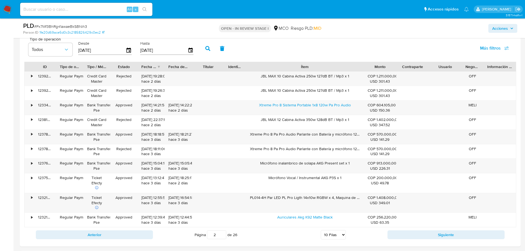
drag, startPoint x: 506, startPoint y: 31, endPoint x: 501, endPoint y: 33, distance: 5.4
click at [506, 31] on span "Acciones" at bounding box center [501, 28] width 16 height 9
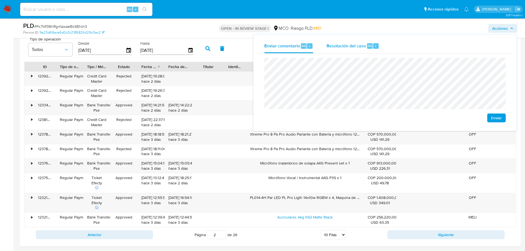
click at [341, 45] on span "Resolución del caso" at bounding box center [346, 45] width 39 height 6
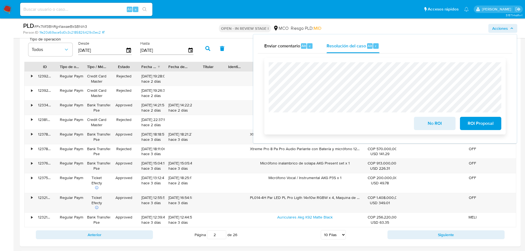
click at [438, 127] on span "No ROI" at bounding box center [434, 123] width 27 height 12
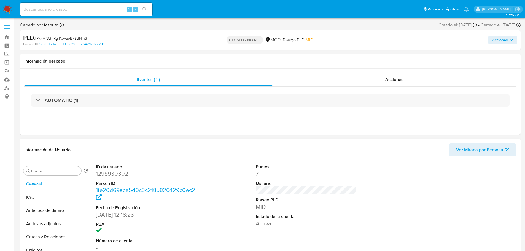
select select "10"
click at [499, 39] on span "Acciones" at bounding box center [501, 40] width 16 height 9
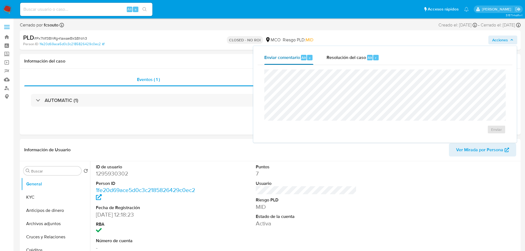
drag, startPoint x: 366, startPoint y: 52, endPoint x: 317, endPoint y: 60, distance: 50.3
click at [366, 52] on div "Resolución del caso Alt r" at bounding box center [353, 57] width 53 height 14
click at [186, 47] on div "PLD # Px7Mf3BhRg41awaeBkSBNih3 Person ID 1fe20d69ace5d0c3c2185826429c0ec2 CLOSE…" at bounding box center [270, 40] width 501 height 20
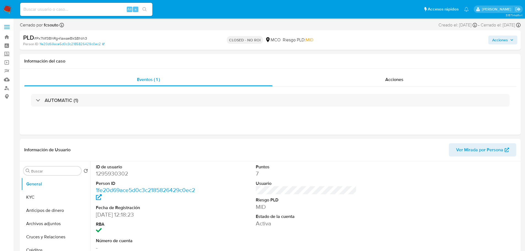
click at [500, 41] on span "Acciones" at bounding box center [501, 40] width 16 height 9
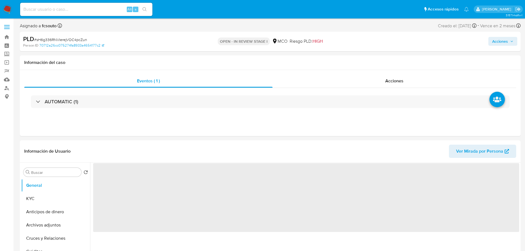
select select "10"
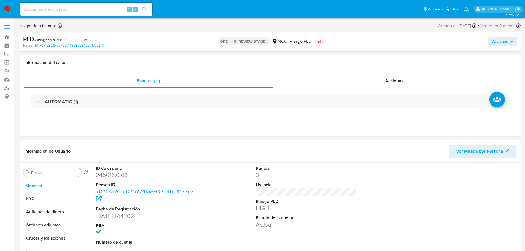
click at [502, 37] on span "Acciones" at bounding box center [501, 41] width 16 height 9
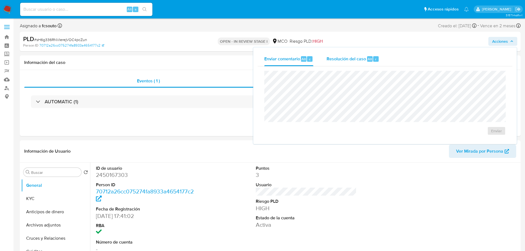
click at [338, 64] on div "Resolución del caso Alt r" at bounding box center [353, 59] width 53 height 14
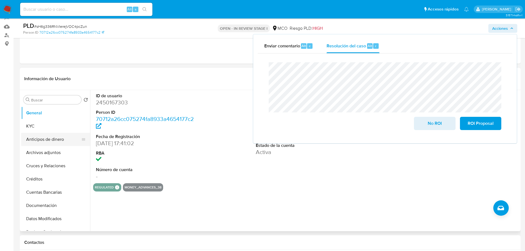
scroll to position [55, 0]
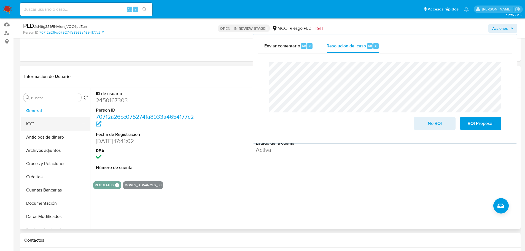
click at [56, 125] on button "KYC" at bounding box center [53, 123] width 65 height 13
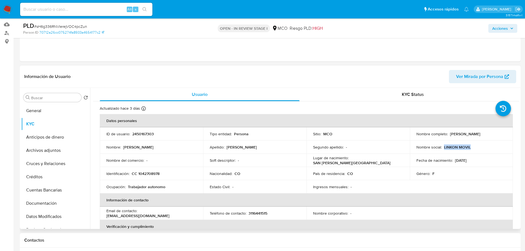
drag, startPoint x: 481, startPoint y: 147, endPoint x: 443, endPoint y: 147, distance: 37.5
click at [443, 147] on div "Nombre social : LINKON MOVIL" at bounding box center [462, 147] width 90 height 5
copy p "LINKON MOVIL"
click at [463, 152] on td "Nombre social : LINKON MOVIL" at bounding box center [461, 147] width 103 height 13
drag, startPoint x: 469, startPoint y: 148, endPoint x: 414, endPoint y: 148, distance: 54.9
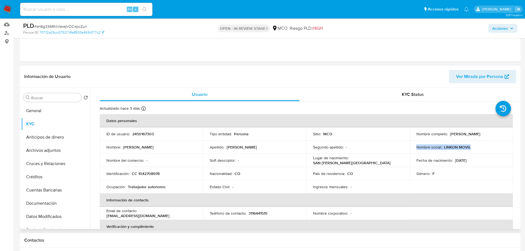
click at [414, 148] on td "Nombre social : LINKON MOVIL" at bounding box center [461, 147] width 103 height 13
copy div "Nombre social : LINKON MOVIL"
click at [502, 30] on span "Acciones" at bounding box center [501, 28] width 16 height 9
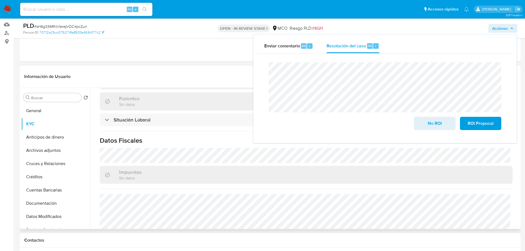
scroll to position [275, 0]
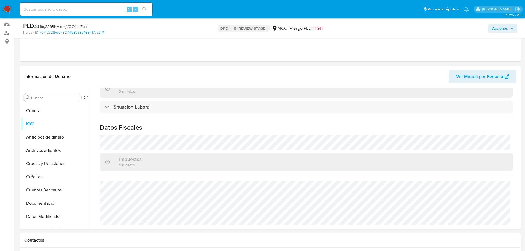
drag, startPoint x: 494, startPoint y: 25, endPoint x: 485, endPoint y: 31, distance: 11.2
click at [494, 26] on span "Acciones" at bounding box center [501, 28] width 16 height 9
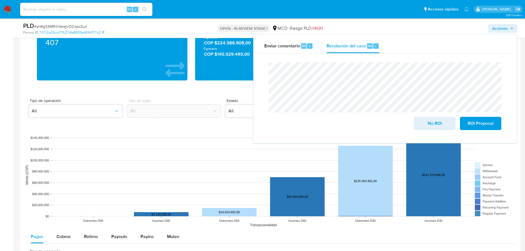
scroll to position [524, 0]
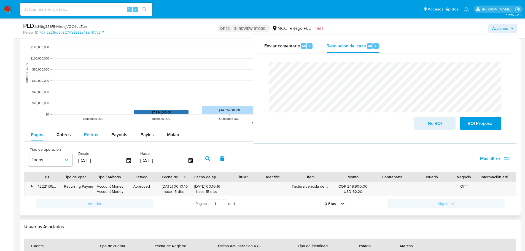
click at [87, 138] on div "Retiros" at bounding box center [91, 134] width 14 height 13
select select "10"
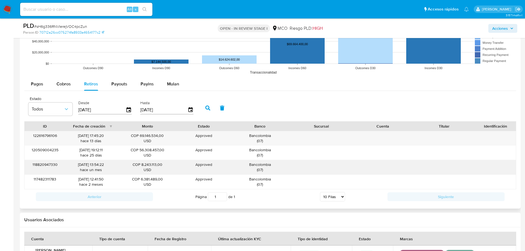
scroll to position [579, 0]
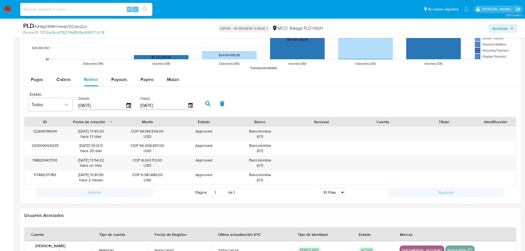
click at [506, 27] on span "Acciones" at bounding box center [501, 28] width 16 height 9
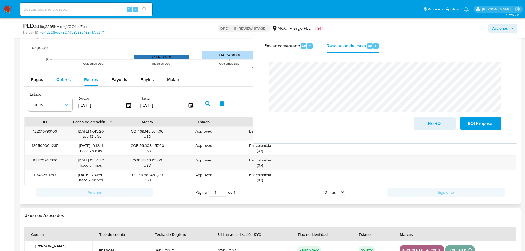
click at [70, 79] on span "Cobros" at bounding box center [64, 79] width 14 height 6
select select "10"
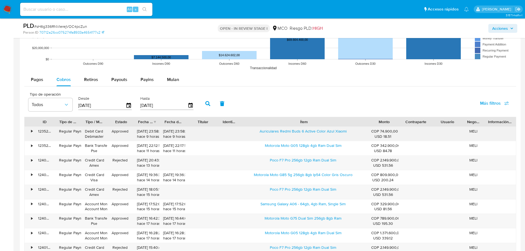
click at [418, 131] on div "ID Tipo de operación Tipo / Método Estado Fecha de creación Fecha de aprobación…" at bounding box center [270, 195] width 492 height 156
drag, startPoint x: 253, startPoint y: 133, endPoint x: 317, endPoint y: 137, distance: 63.3
click at [317, 137] on div "Auriculares Redmi Buds 6 Active Color Azul Xiaomi" at bounding box center [304, 134] width 130 height 14
click at [502, 30] on span "Acciones" at bounding box center [501, 28] width 16 height 9
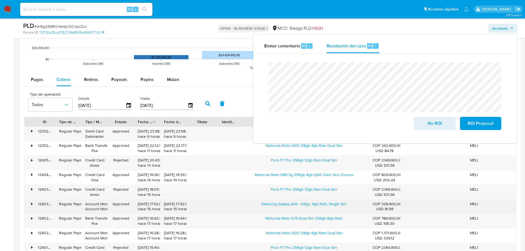
drag, startPoint x: 253, startPoint y: 208, endPoint x: 299, endPoint y: 209, distance: 45.2
click at [299, 209] on div "Samsung Galaxy A06 - 64gb, 4gb Ram, Single Sim" at bounding box center [304, 207] width 130 height 14
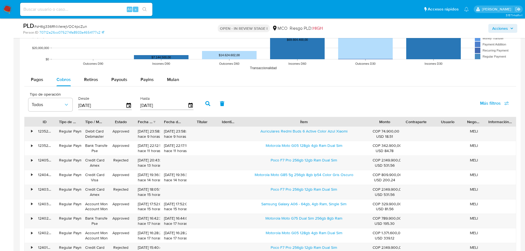
drag, startPoint x: 503, startPoint y: 26, endPoint x: 499, endPoint y: 30, distance: 5.9
click at [503, 26] on span "Acciones" at bounding box center [501, 28] width 16 height 9
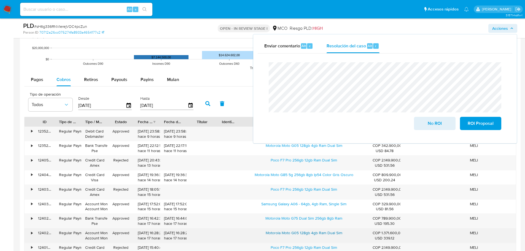
drag, startPoint x: 263, startPoint y: 233, endPoint x: 310, endPoint y: 235, distance: 47.5
click at [310, 235] on div "Motorola Moto G05 128gb 4gb Ram Dual Sim" at bounding box center [304, 236] width 130 height 14
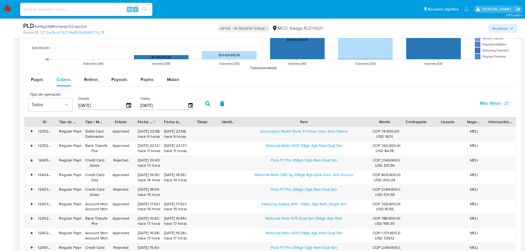
click at [501, 29] on span "Acciones" at bounding box center [501, 28] width 16 height 9
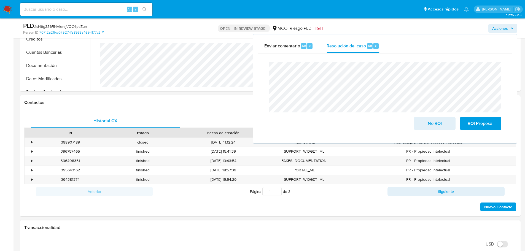
scroll to position [0, 0]
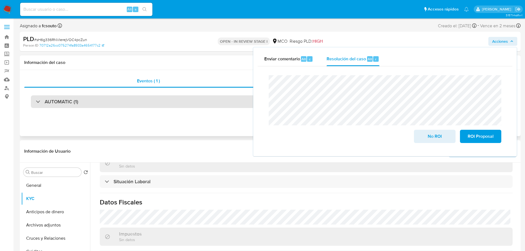
click at [126, 99] on div "AUTOMATIC (1)" at bounding box center [270, 101] width 479 height 13
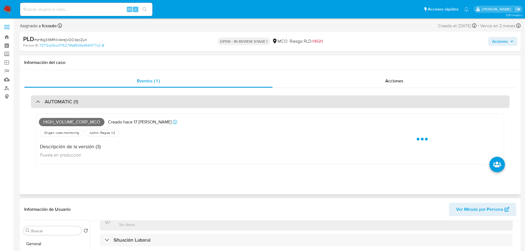
click at [126, 99] on div "AUTOMATIC (1)" at bounding box center [270, 101] width 479 height 13
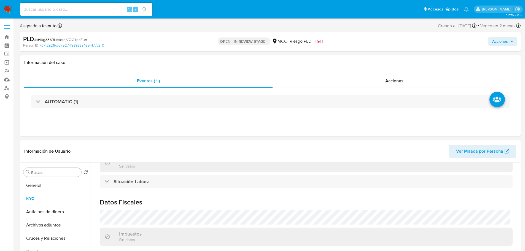
drag, startPoint x: 511, startPoint y: 43, endPoint x: 504, endPoint y: 46, distance: 7.8
click at [507, 45] on span "Acciones" at bounding box center [503, 42] width 21 height 8
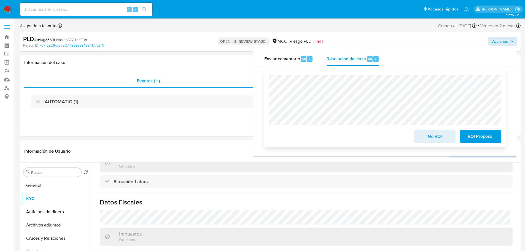
click at [427, 140] on span "No ROI" at bounding box center [434, 136] width 27 height 12
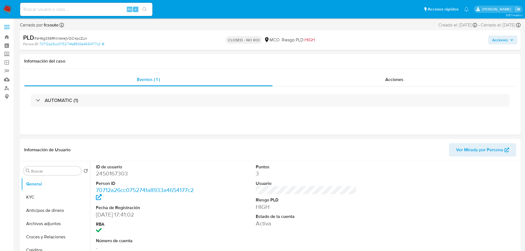
select select "10"
click at [503, 44] on span "Acciones" at bounding box center [501, 40] width 16 height 9
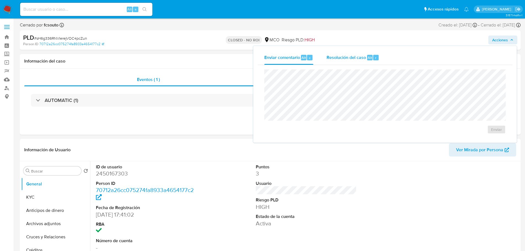
click at [334, 60] on span "Resolución del caso" at bounding box center [346, 57] width 39 height 6
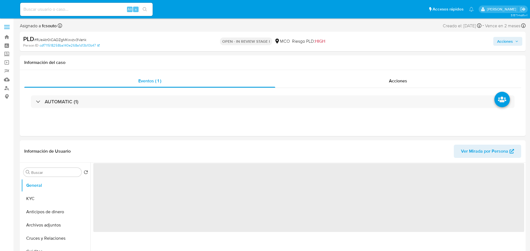
select select "10"
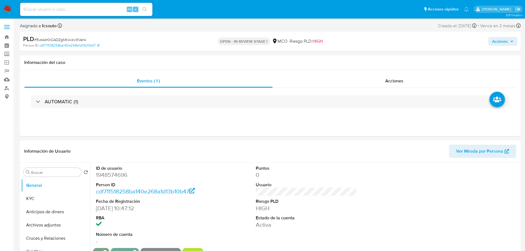
click at [500, 44] on span "Acciones" at bounding box center [501, 41] width 16 height 9
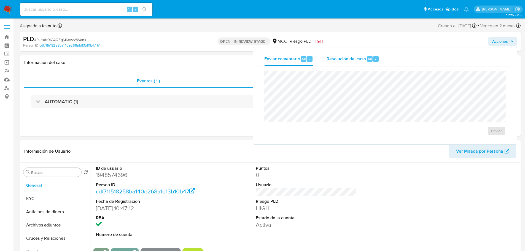
click at [341, 60] on span "Resolución del caso" at bounding box center [346, 59] width 39 height 6
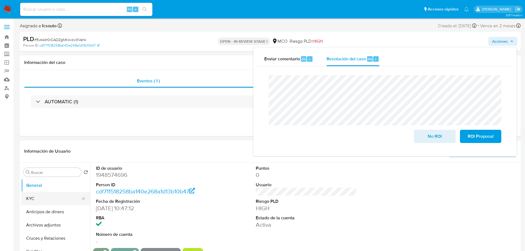
click at [34, 201] on button "KYC" at bounding box center [53, 198] width 65 height 13
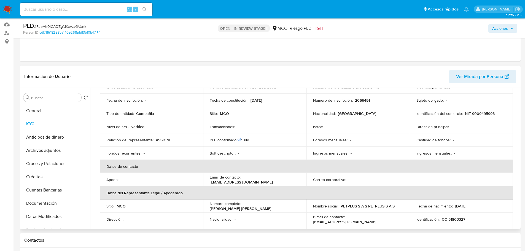
scroll to position [55, 0]
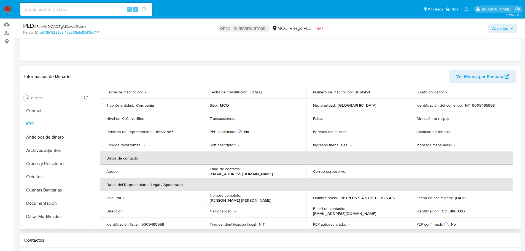
drag, startPoint x: 297, startPoint y: 199, endPoint x: 244, endPoint y: 200, distance: 53.3
click at [244, 200] on div "Nombre completo : [PERSON_NAME] [PERSON_NAME]" at bounding box center [255, 198] width 90 height 10
copy p "[PERSON_NAME] [PERSON_NAME]"
drag, startPoint x: 505, startPoint y: 30, endPoint x: 497, endPoint y: 32, distance: 8.3
click at [504, 30] on span "Acciones" at bounding box center [501, 28] width 16 height 9
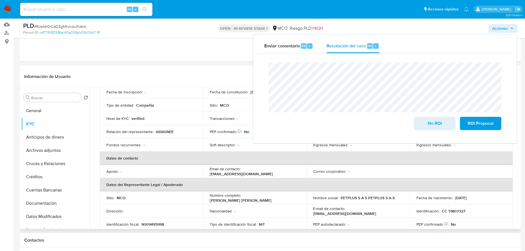
click at [456, 213] on p "CC 51803327" at bounding box center [453, 211] width 23 height 5
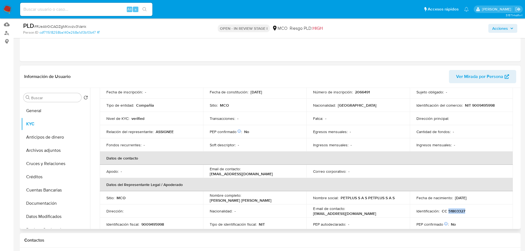
copy p "51803327"
drag, startPoint x: 514, startPoint y: 29, endPoint x: 506, endPoint y: 31, distance: 9.2
click at [512, 29] on button "Acciones" at bounding box center [503, 28] width 29 height 9
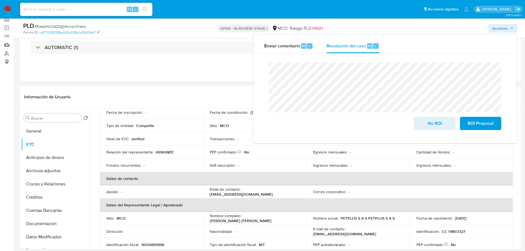
scroll to position [0, 0]
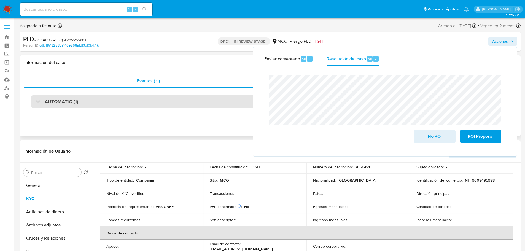
drag, startPoint x: 113, startPoint y: 100, endPoint x: 107, endPoint y: 101, distance: 5.4
click at [112, 100] on div "AUTOMATIC (1)" at bounding box center [270, 101] width 479 height 13
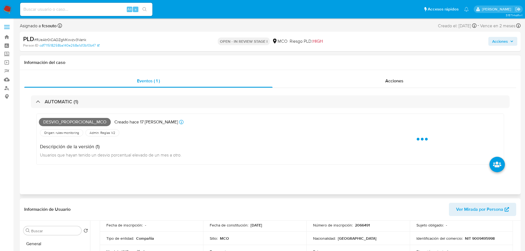
click at [73, 123] on span "Desvio_proporcional_mco" at bounding box center [75, 122] width 72 height 8
copy span "Desvio_proporcional_mco"
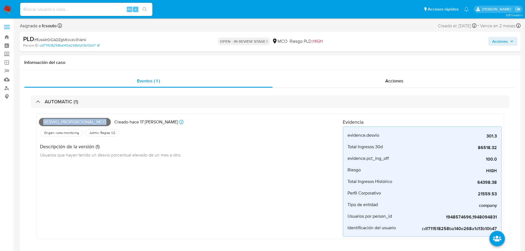
click at [506, 42] on span "Acciones" at bounding box center [501, 41] width 16 height 9
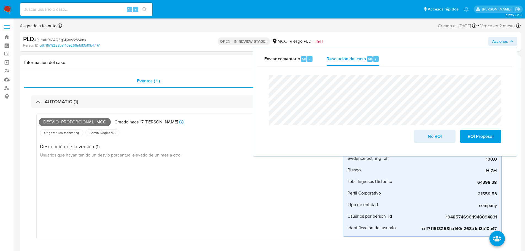
drag, startPoint x: 129, startPoint y: 103, endPoint x: 102, endPoint y: 119, distance: 31.5
click at [127, 105] on div "AUTOMATIC (1)" at bounding box center [270, 101] width 479 height 13
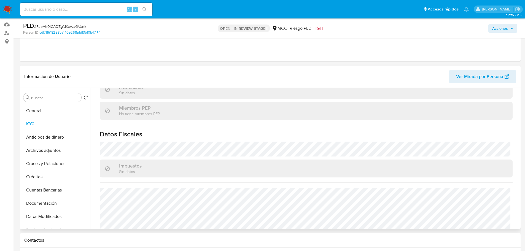
scroll to position [351, 0]
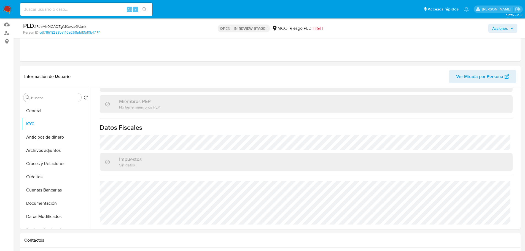
drag, startPoint x: 501, startPoint y: 28, endPoint x: 496, endPoint y: 32, distance: 5.9
click at [498, 30] on span "Acciones" at bounding box center [501, 28] width 16 height 9
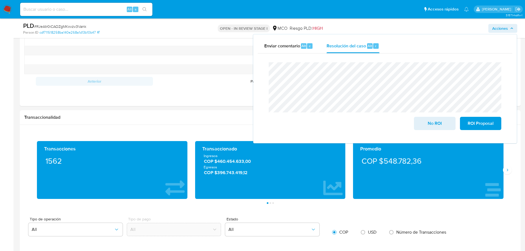
scroll to position [469, 0]
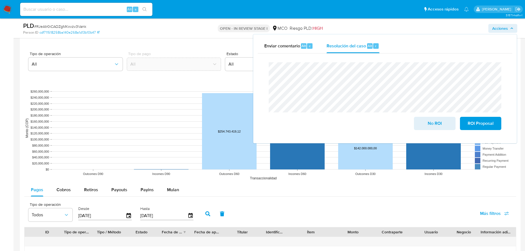
drag, startPoint x: 87, startPoint y: 186, endPoint x: 0, endPoint y: 183, distance: 86.6
click at [84, 187] on div "Retiros" at bounding box center [91, 189] width 14 height 13
select select "10"
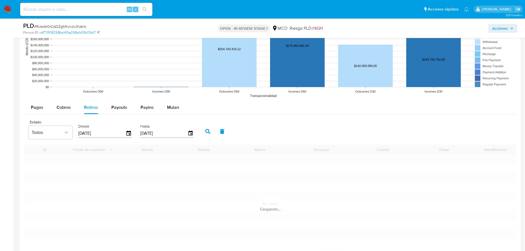
scroll to position [552, 0]
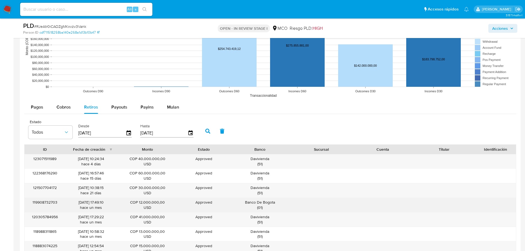
click at [272, 203] on div "Banco De Bogota ( 01 )" at bounding box center [260, 205] width 54 height 10
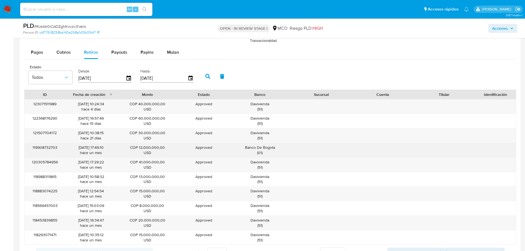
scroll to position [607, 0]
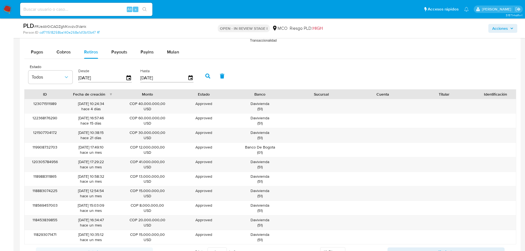
drag, startPoint x: 508, startPoint y: 28, endPoint x: 498, endPoint y: 31, distance: 11.1
click at [507, 28] on span "Acciones" at bounding box center [503, 29] width 21 height 8
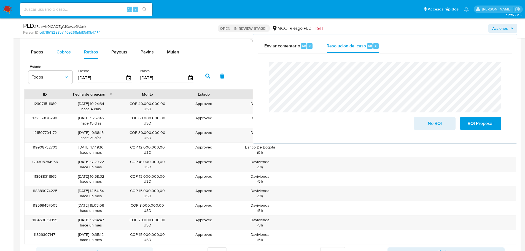
click at [63, 50] on span "Cobros" at bounding box center [64, 52] width 14 height 6
select select "10"
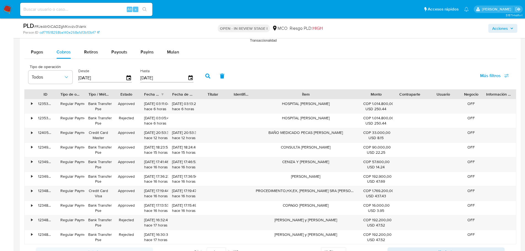
click at [410, 100] on div "ID Tipo de operación Tipo / Método Estado Fecha de creación Fecha de aprobación…" at bounding box center [270, 167] width 492 height 156
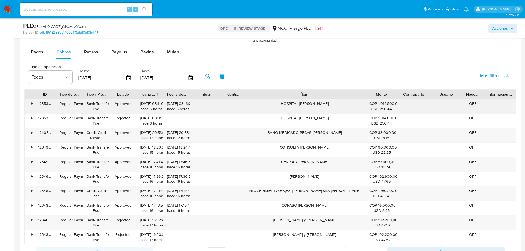
click at [318, 102] on div "HOSPITAL MARTINA" at bounding box center [304, 106] width 121 height 14
click at [495, 32] on span "Acciones" at bounding box center [501, 28] width 16 height 9
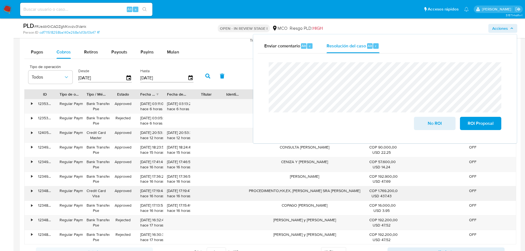
click at [316, 189] on div "PROCEDIMIENTO,HX,EX, ROCCO SRA XIMENA CAMPUZANO" at bounding box center [304, 193] width 121 height 14
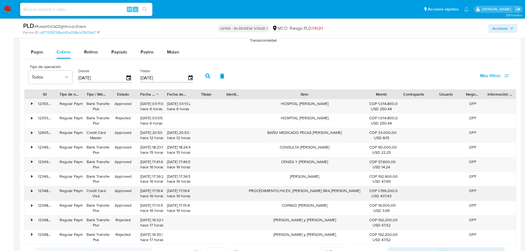
click at [316, 189] on div "PROCEDIMIENTO,HX,EX, ROCCO SRA XIMENA CAMPUZANO" at bounding box center [304, 193] width 121 height 14
drag, startPoint x: 504, startPoint y: 31, endPoint x: 500, endPoint y: 33, distance: 3.8
click at [503, 32] on span "Acciones" at bounding box center [501, 28] width 16 height 9
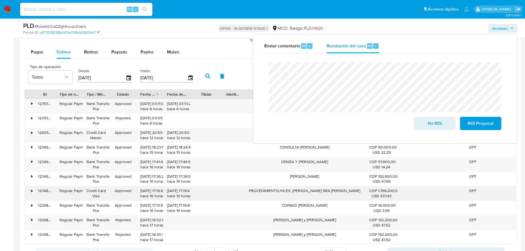
scroll to position [634, 0]
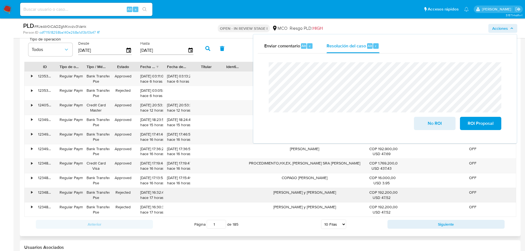
click at [309, 193] on div "nicilan solubron y asbrib noah" at bounding box center [304, 195] width 121 height 14
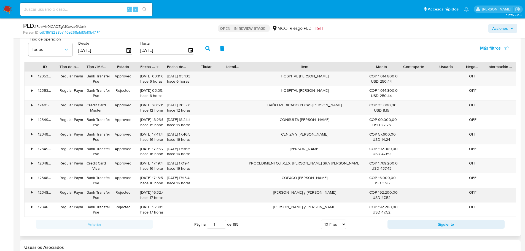
click at [309, 193] on div "nicilan solubron y asbrib noah" at bounding box center [304, 195] width 121 height 14
click at [402, 221] on button "Siguiente" at bounding box center [446, 224] width 117 height 9
type input "2"
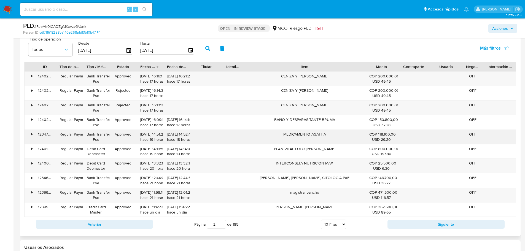
click at [300, 135] on div "MEDICAMENTO AGATHA" at bounding box center [304, 137] width 121 height 14
drag, startPoint x: 492, startPoint y: 28, endPoint x: 481, endPoint y: 32, distance: 11.4
click at [492, 28] on button "Acciones" at bounding box center [503, 28] width 29 height 9
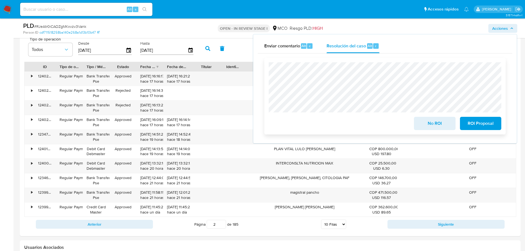
click at [440, 125] on span "No ROI" at bounding box center [434, 123] width 27 height 12
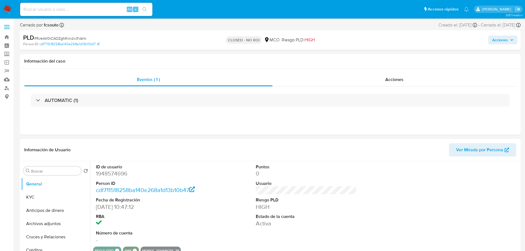
select select "10"
click at [501, 42] on span "Acciones" at bounding box center [501, 40] width 16 height 9
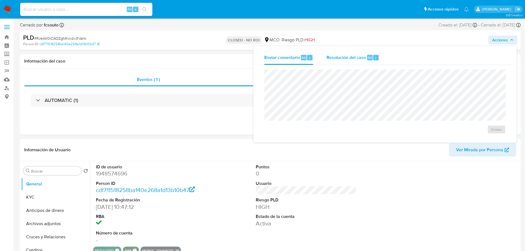
drag, startPoint x: 354, startPoint y: 55, endPoint x: 350, endPoint y: 56, distance: 4.0
click at [353, 55] on span "Resolución del caso" at bounding box center [346, 57] width 39 height 6
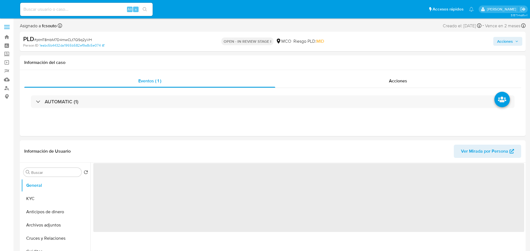
select select "10"
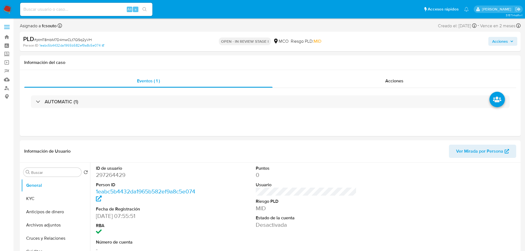
drag, startPoint x: 501, startPoint y: 40, endPoint x: 485, endPoint y: 44, distance: 16.2
click at [501, 40] on span "Acciones" at bounding box center [501, 41] width 16 height 9
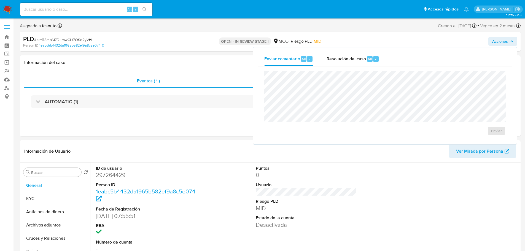
drag, startPoint x: 341, startPoint y: 61, endPoint x: 336, endPoint y: 68, distance: 8.6
click at [341, 61] on span "Resolución del caso" at bounding box center [346, 59] width 39 height 6
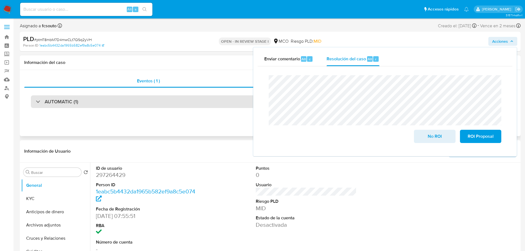
click at [94, 101] on div "AUTOMATIC (1)" at bounding box center [270, 101] width 479 height 13
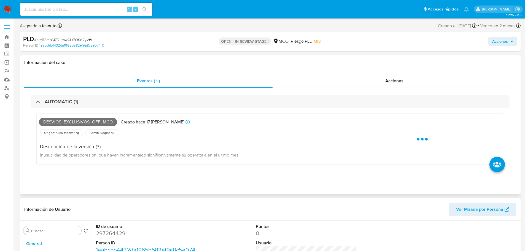
click at [70, 122] on span "Desvios_exclusivos_off_mco" at bounding box center [78, 122] width 78 height 8
copy span "Desvios_exclusivos_off_mco"
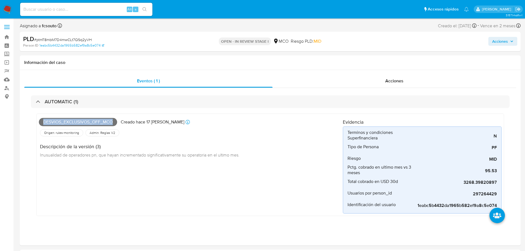
drag, startPoint x: 505, startPoint y: 44, endPoint x: 502, endPoint y: 45, distance: 3.0
click at [505, 44] on span "Acciones" at bounding box center [501, 41] width 16 height 9
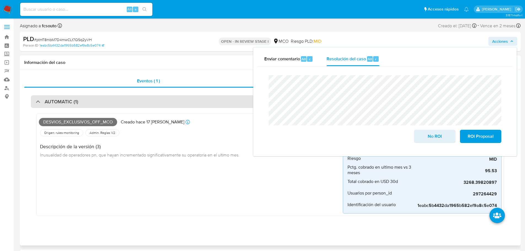
click at [174, 102] on div "AUTOMATIC (1)" at bounding box center [270, 101] width 479 height 13
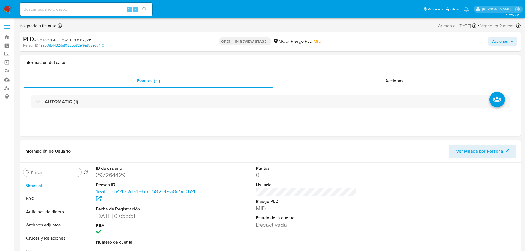
click at [511, 40] on icon "button" at bounding box center [512, 41] width 3 height 3
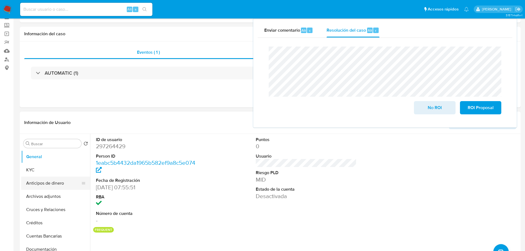
scroll to position [55, 0]
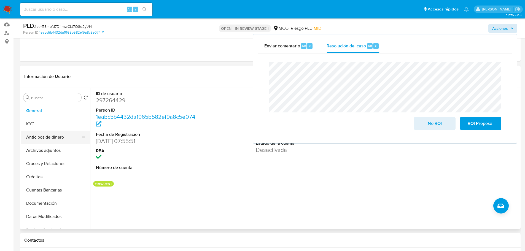
drag, startPoint x: 38, startPoint y: 129, endPoint x: 28, endPoint y: 131, distance: 10.3
click at [34, 130] on ul "General KYC Anticipos de dinero Archivos adjuntos Cruces y Relaciones Créditos …" at bounding box center [55, 166] width 69 height 124
click at [30, 126] on button "KYC" at bounding box center [53, 123] width 65 height 13
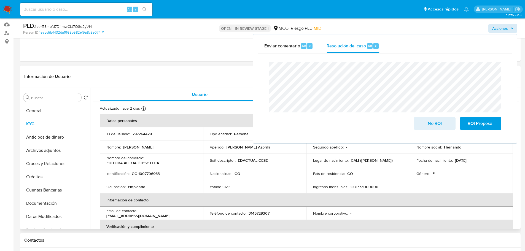
click at [206, 84] on div "Información de Usuario Ver Mirada por Persona" at bounding box center [270, 77] width 501 height 22
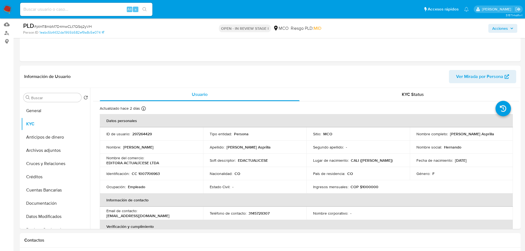
click at [499, 28] on span "Acciones" at bounding box center [501, 28] width 16 height 9
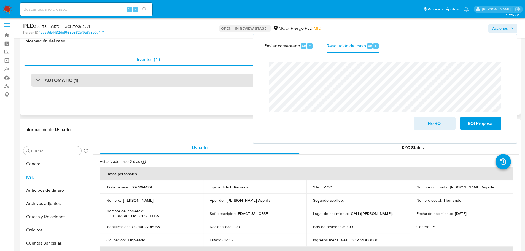
scroll to position [0, 0]
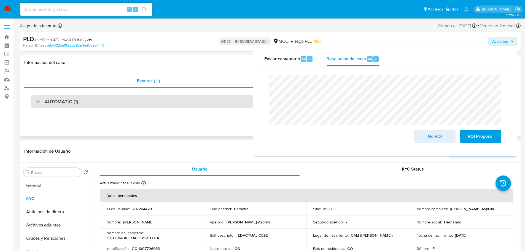
click at [105, 100] on div "AUTOMATIC (1)" at bounding box center [270, 101] width 479 height 13
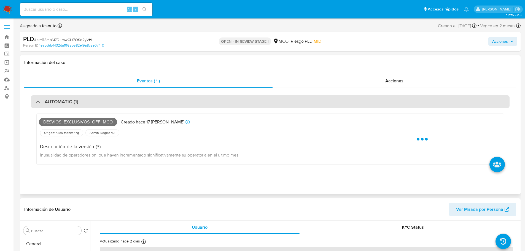
click at [104, 101] on div "AUTOMATIC (1)" at bounding box center [270, 101] width 479 height 13
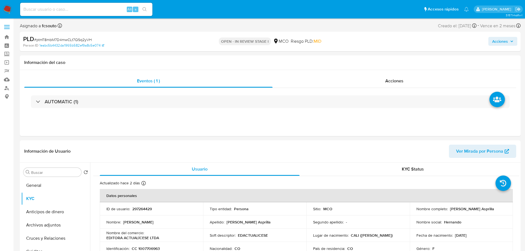
click at [509, 46] on button "Acciones" at bounding box center [503, 41] width 29 height 9
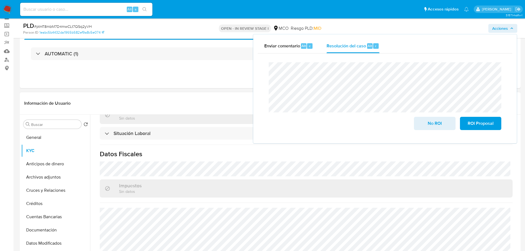
scroll to position [55, 0]
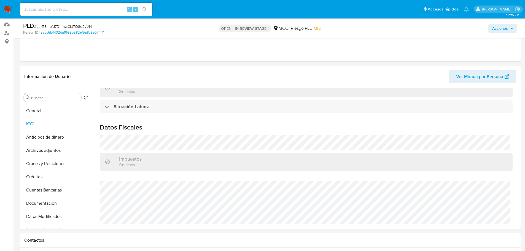
click at [503, 32] on span "Acciones" at bounding box center [501, 28] width 16 height 9
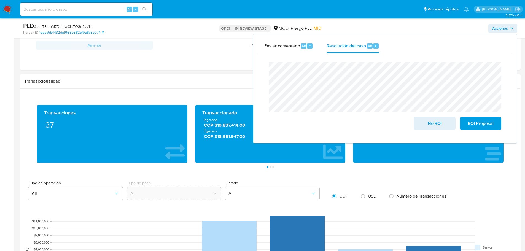
scroll to position [496, 0]
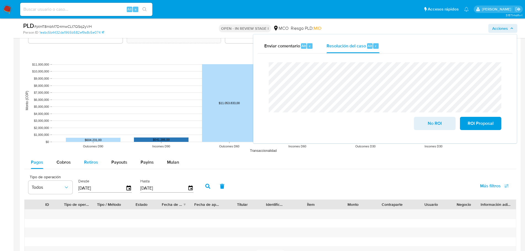
click at [85, 157] on div "Retiros" at bounding box center [91, 162] width 14 height 13
select select "10"
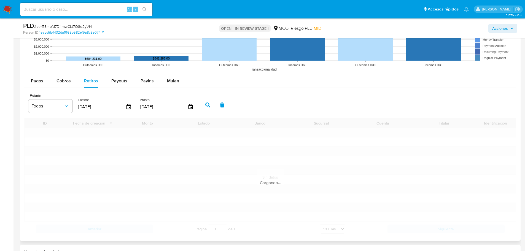
scroll to position [579, 0]
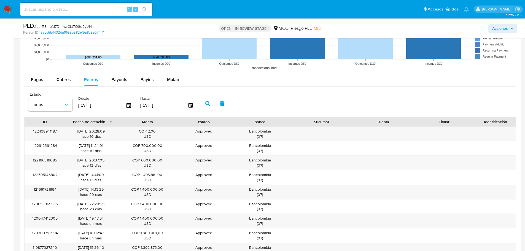
click at [497, 29] on span "Acciones" at bounding box center [501, 28] width 16 height 9
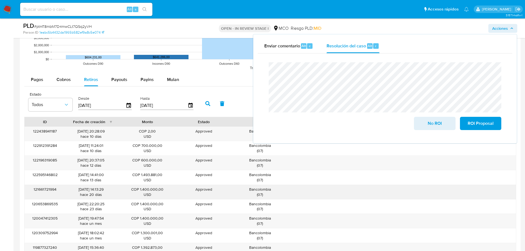
click at [268, 192] on div "Bancolombia ( 07 )" at bounding box center [260, 192] width 54 height 10
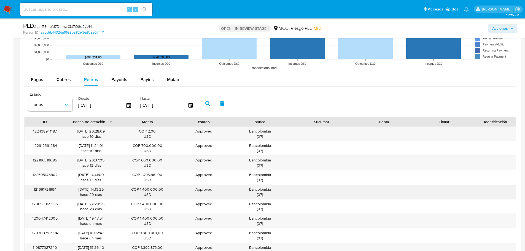
click at [268, 192] on div "Bancolombia ( 07 )" at bounding box center [260, 192] width 54 height 10
drag, startPoint x: 498, startPoint y: 30, endPoint x: 492, endPoint y: 32, distance: 6.3
click at [497, 30] on span "Acciones" at bounding box center [501, 28] width 16 height 9
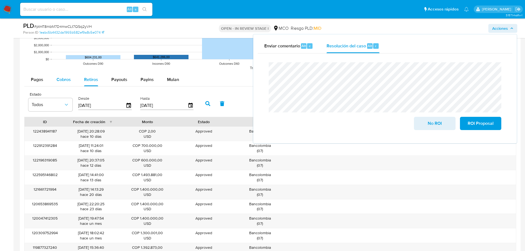
click at [66, 82] on span "Cobros" at bounding box center [64, 79] width 14 height 6
select select "10"
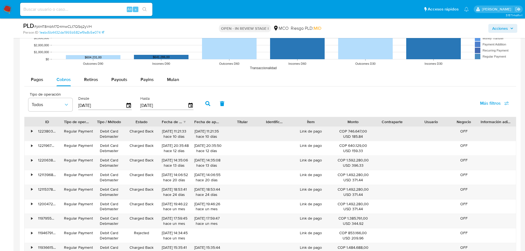
click at [317, 129] on div "Link de pago" at bounding box center [311, 134] width 46 height 14
drag, startPoint x: 499, startPoint y: 28, endPoint x: 495, endPoint y: 31, distance: 5.3
click at [499, 28] on span "Acciones" at bounding box center [501, 28] width 16 height 9
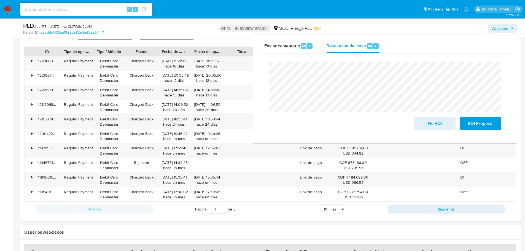
scroll to position [662, 0]
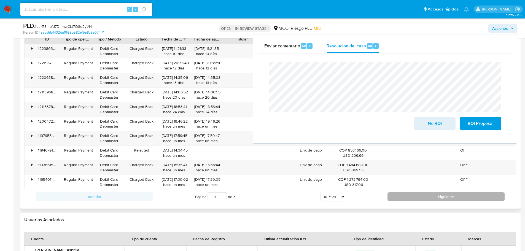
click at [414, 199] on button "Siguiente" at bounding box center [446, 197] width 117 height 9
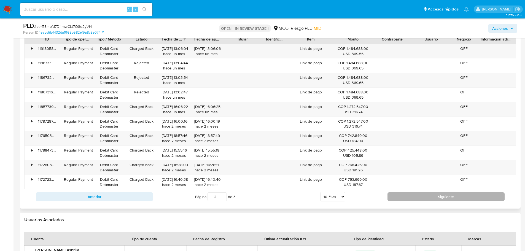
click at [415, 199] on button "Siguiente" at bounding box center [446, 197] width 117 height 9
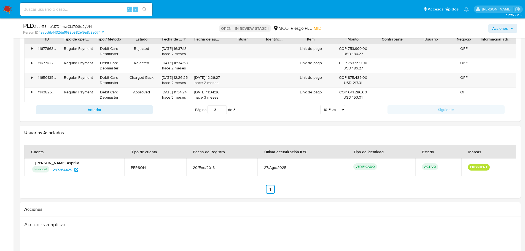
click at [504, 27] on span "Acciones" at bounding box center [501, 28] width 16 height 9
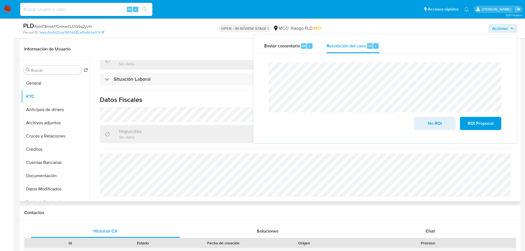
scroll to position [221, 0]
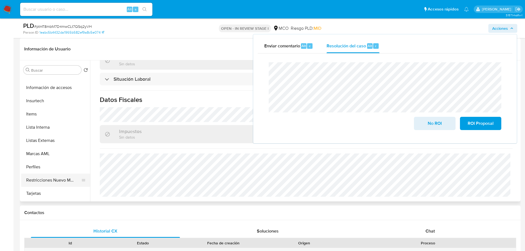
click at [60, 180] on button "Restricciones Nuevo Mundo" at bounding box center [53, 180] width 65 height 13
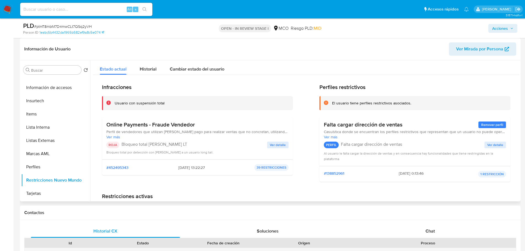
click at [276, 147] on span "Ver detalle" at bounding box center [278, 145] width 16 height 6
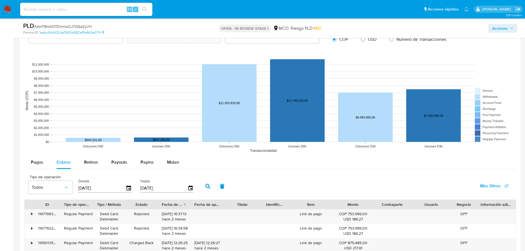
scroll to position [579, 0]
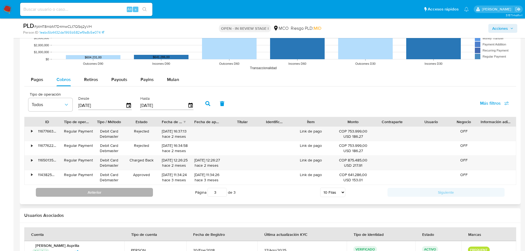
click at [137, 194] on button "Anterior" at bounding box center [94, 192] width 117 height 9
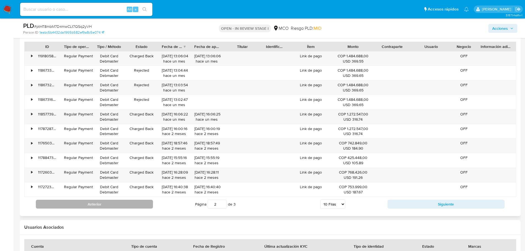
scroll to position [662, 0]
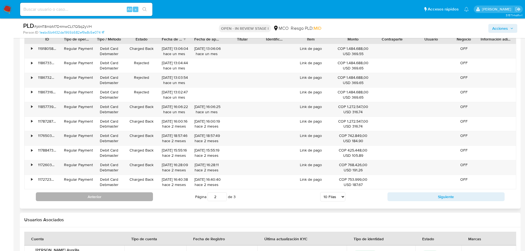
click at [130, 198] on button "Anterior" at bounding box center [94, 197] width 117 height 9
type input "1"
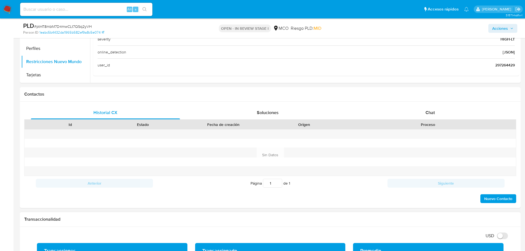
scroll to position [83, 0]
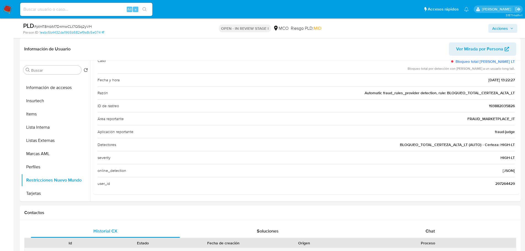
click at [504, 27] on span "Acciones" at bounding box center [501, 28] width 16 height 9
